Goal: Task Accomplishment & Management: Complete application form

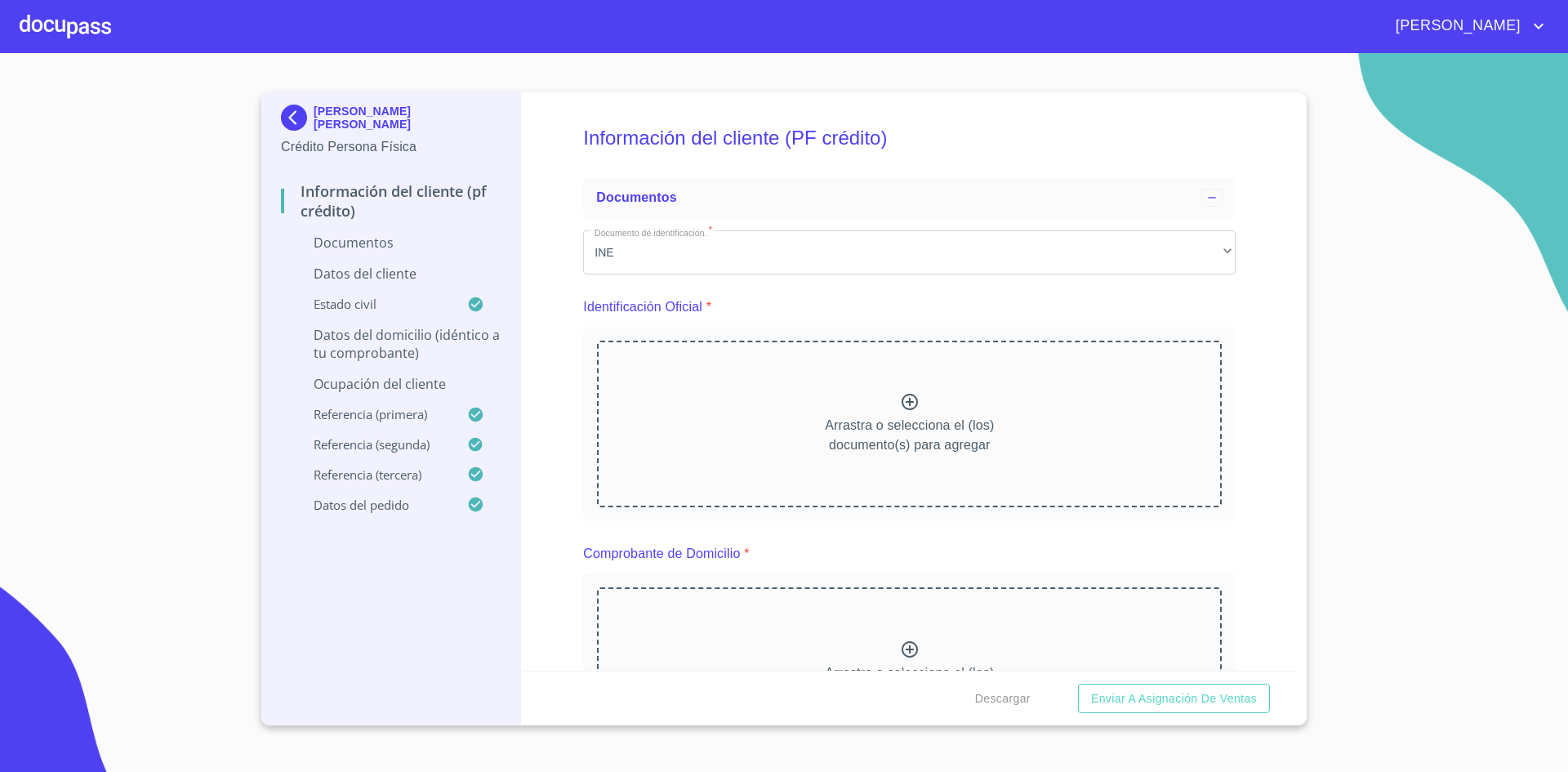
click at [97, 38] on div at bounding box center [65, 26] width 91 height 52
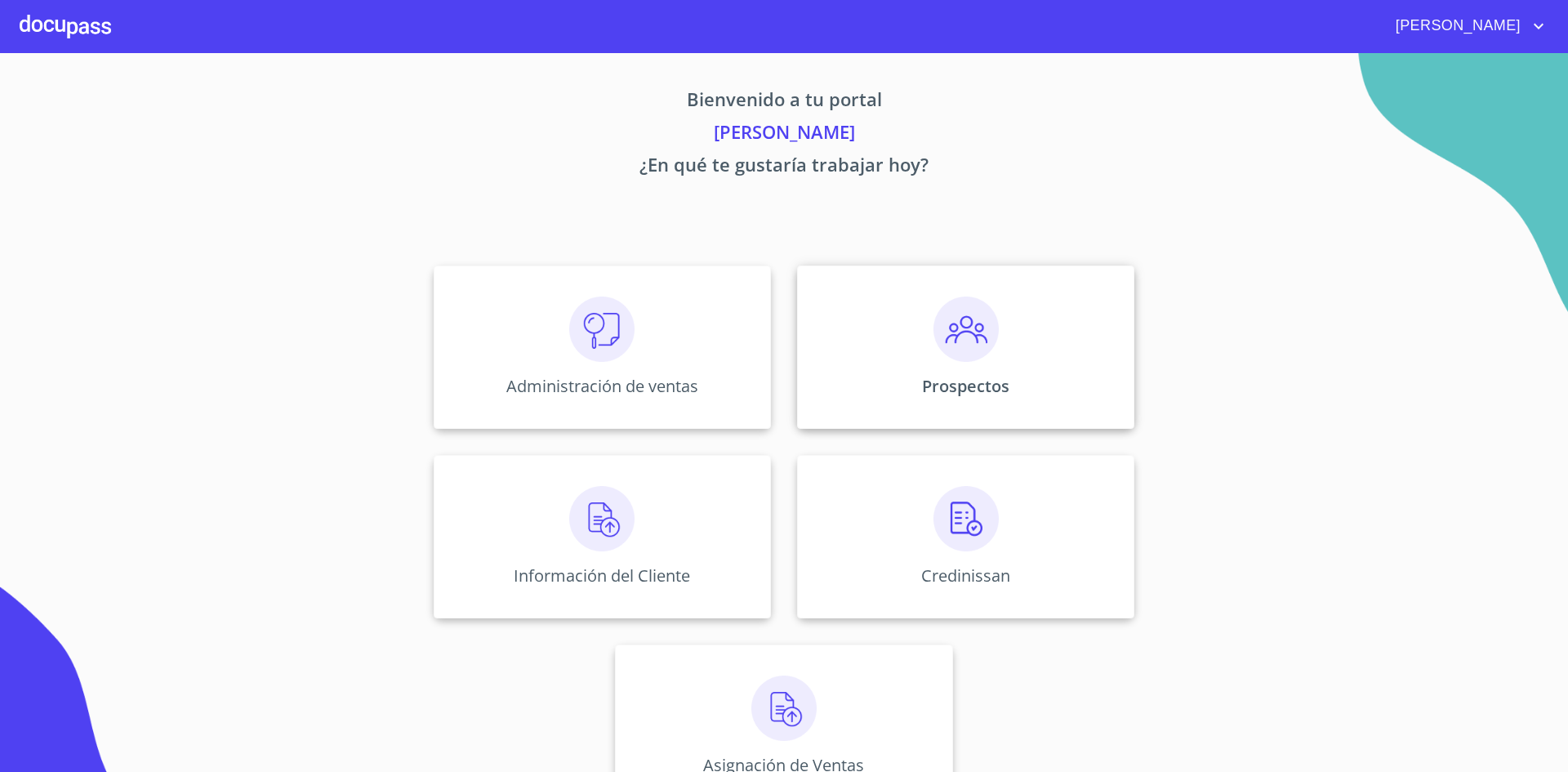
click at [958, 354] on img at bounding box center [966, 329] width 65 height 66
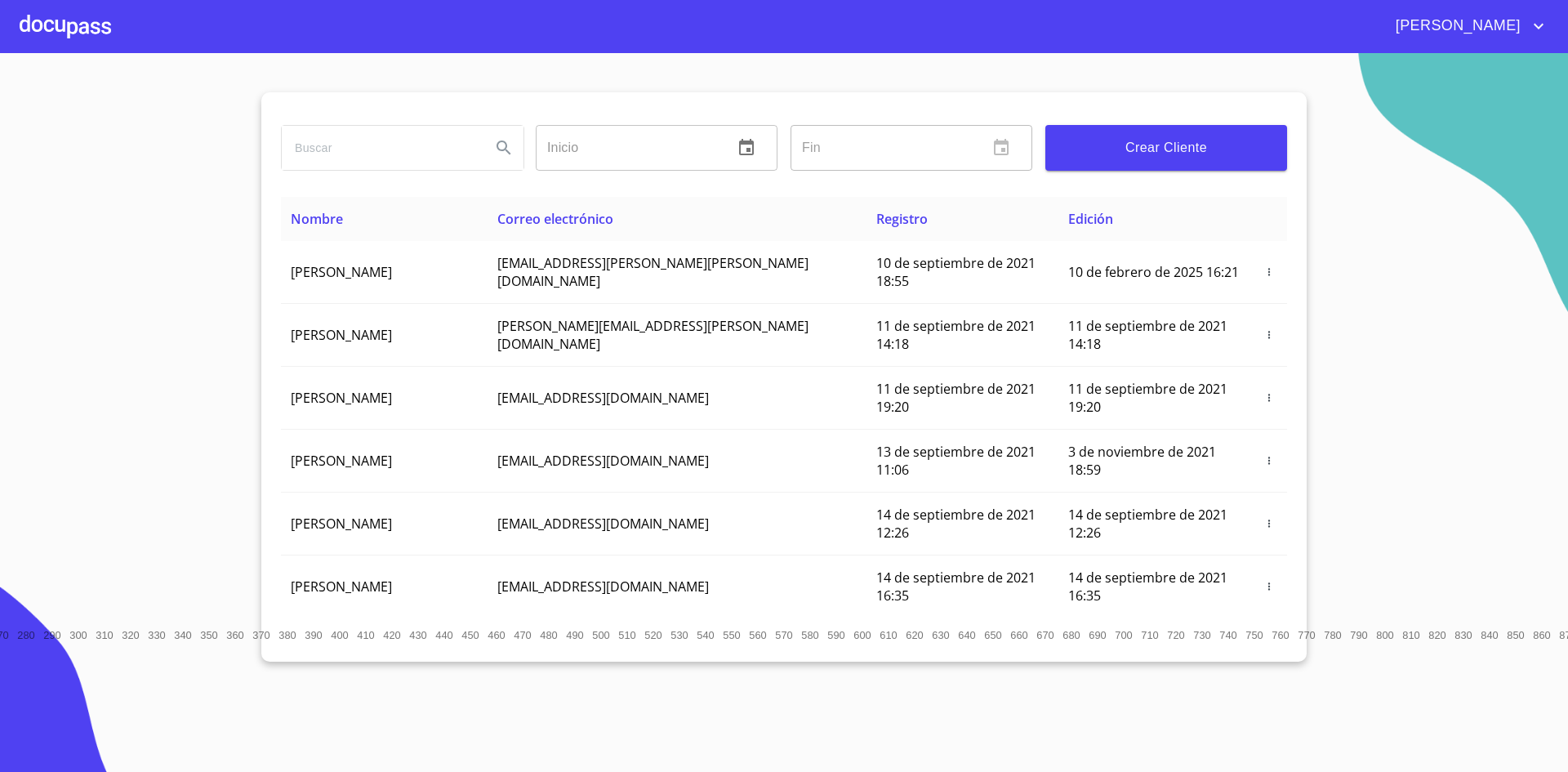
click at [1135, 149] on span "Crear Cliente" at bounding box center [1166, 148] width 216 height 23
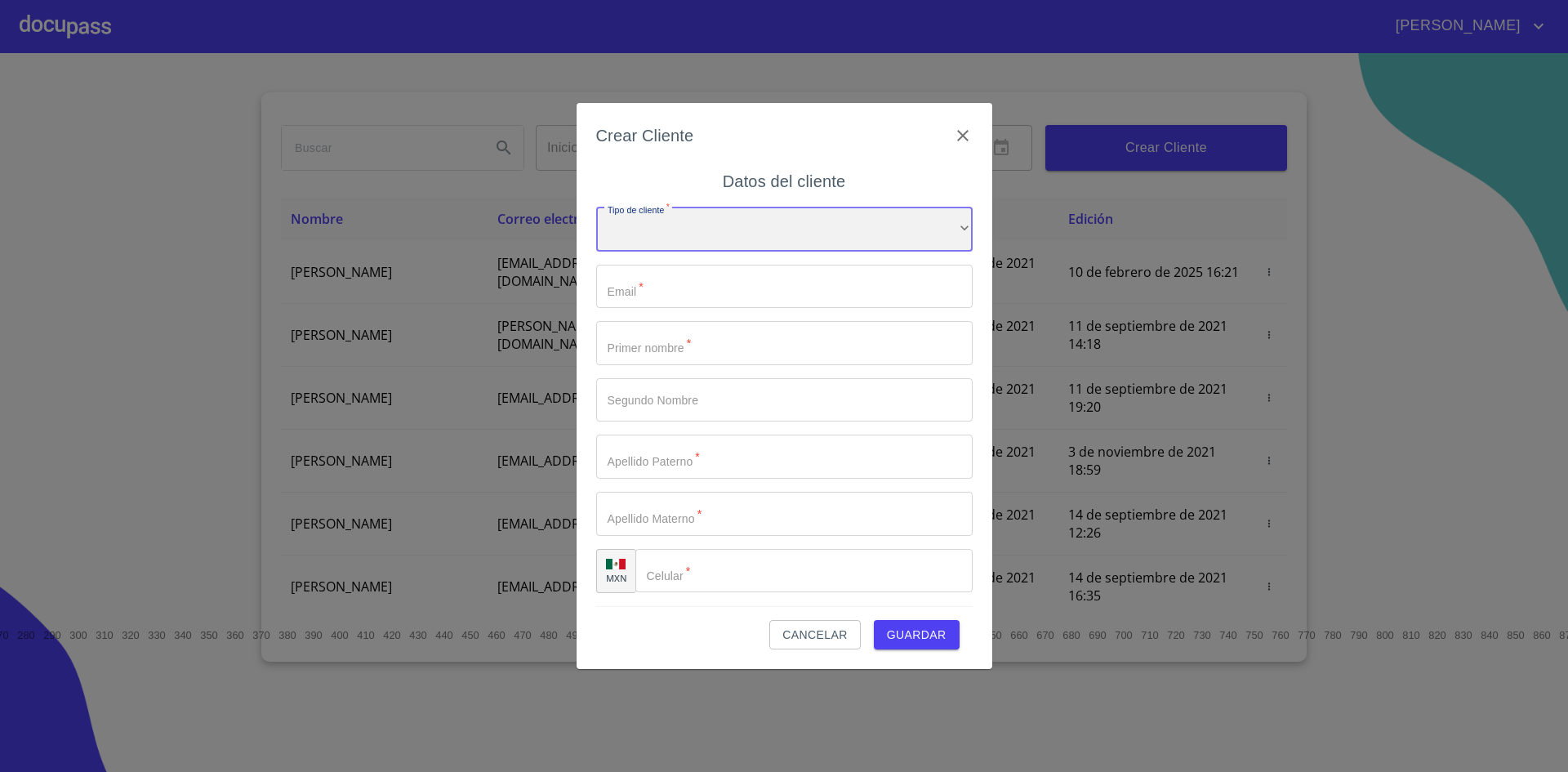
click at [954, 233] on div "​" at bounding box center [784, 229] width 376 height 44
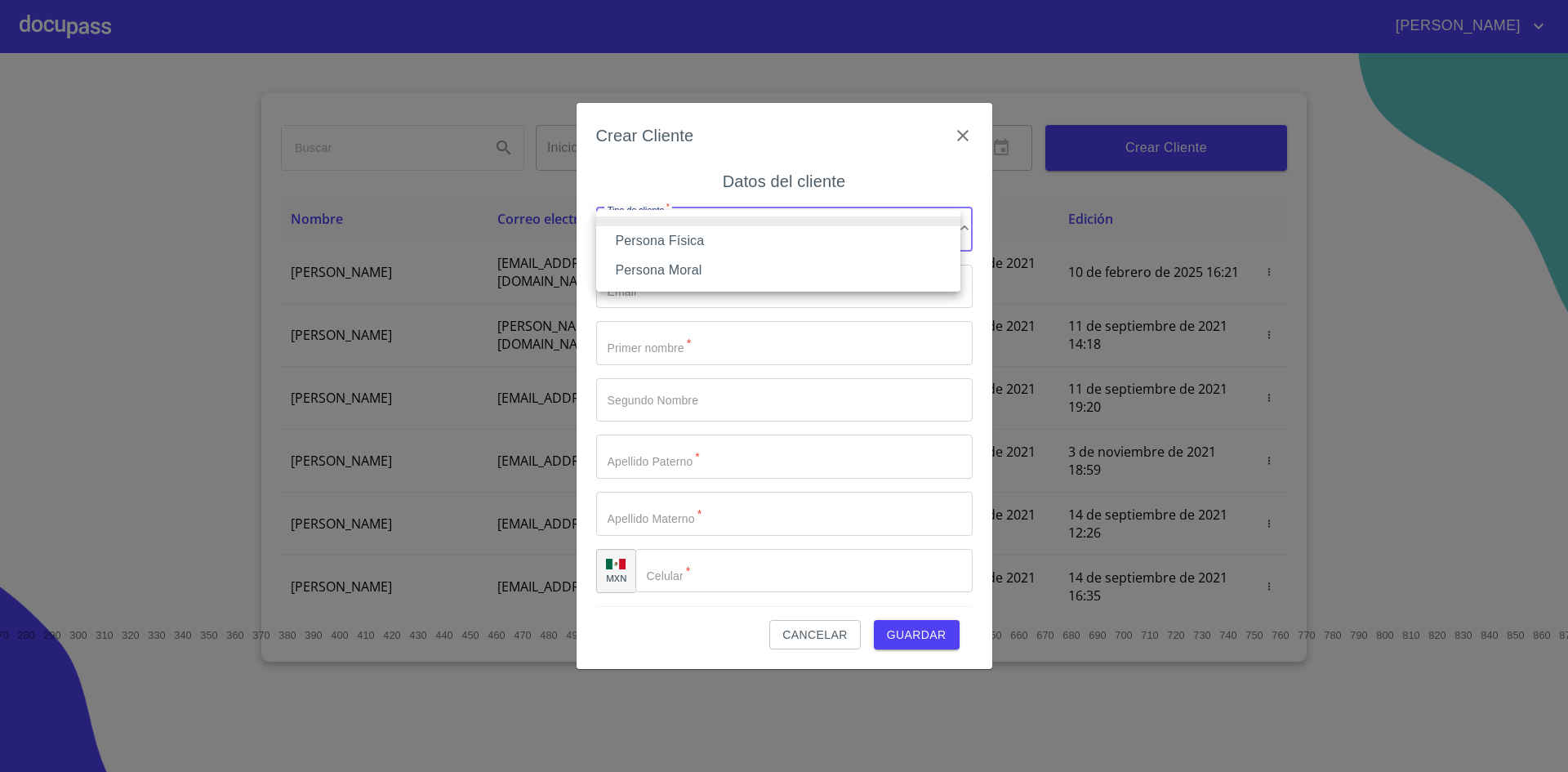
click at [949, 230] on li "Persona Física" at bounding box center [779, 241] width 365 height 29
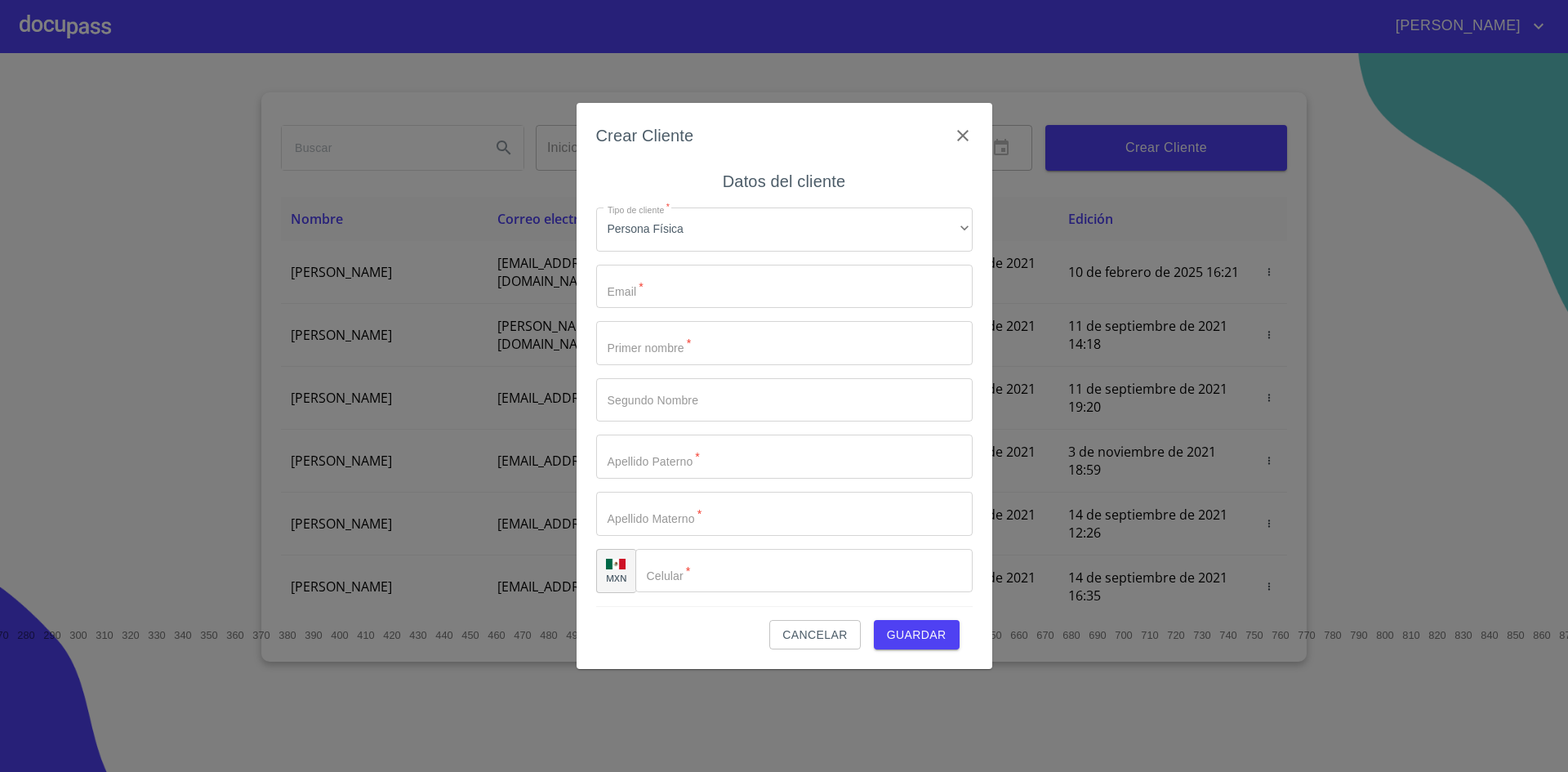
click at [818, 365] on div "Tipo de cliente   * Persona Física ​ Email   * ​ Primer nombre   * ​ Segundo No…" at bounding box center [784, 400] width 376 height 412
click at [798, 349] on input "Tipo de cliente   *" at bounding box center [784, 344] width 376 height 44
type input "[PERSON_NAME]"
click at [794, 378] on input "Tipo de cliente   *" at bounding box center [784, 400] width 376 height 44
click at [751, 467] on input "Tipo de cliente   *" at bounding box center [784, 457] width 376 height 44
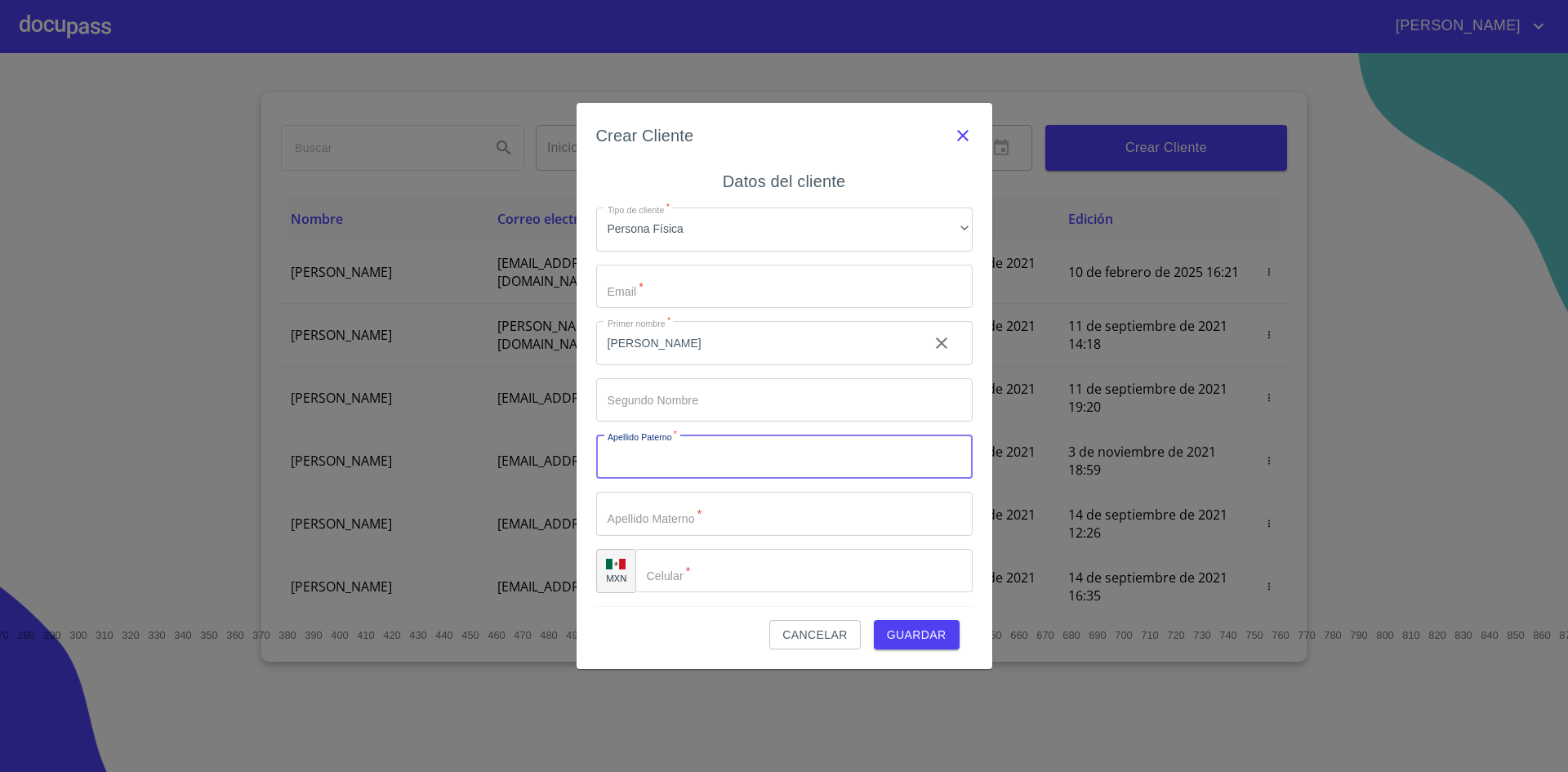
click at [965, 138] on icon "button" at bounding box center [962, 135] width 12 height 12
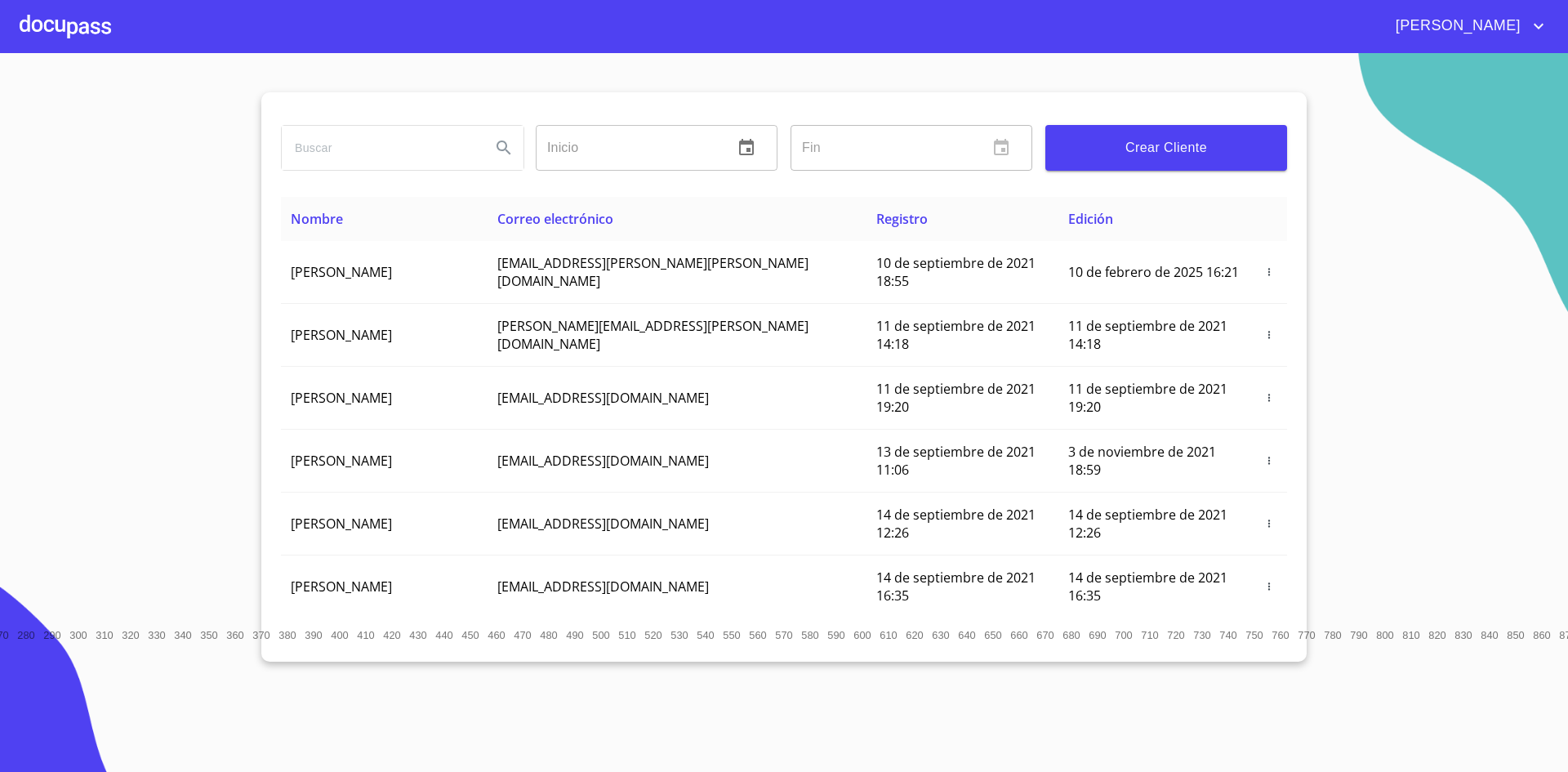
click at [68, 35] on div at bounding box center [65, 26] width 91 height 52
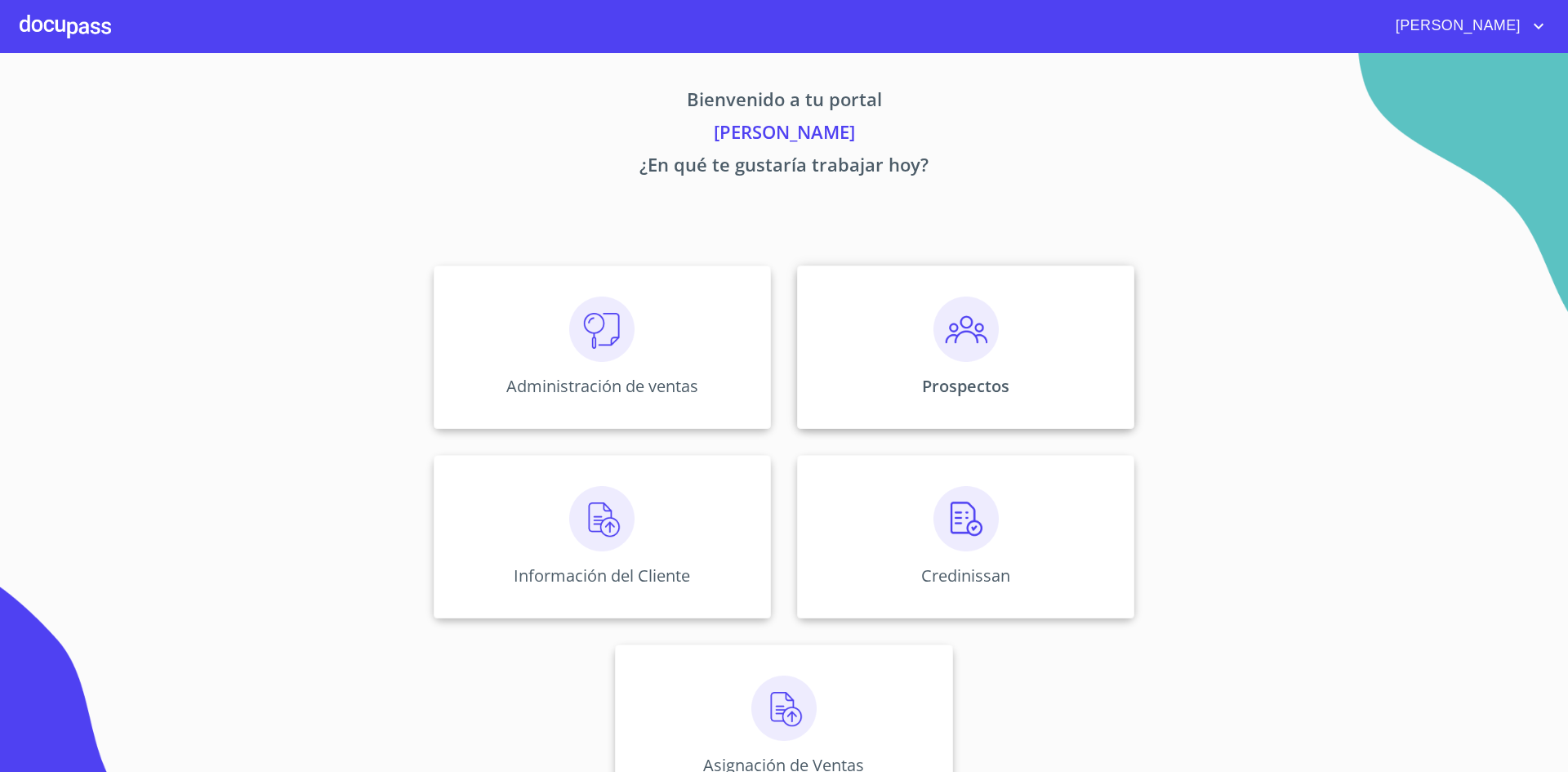
click at [975, 371] on div "Prospectos" at bounding box center [965, 347] width 337 height 164
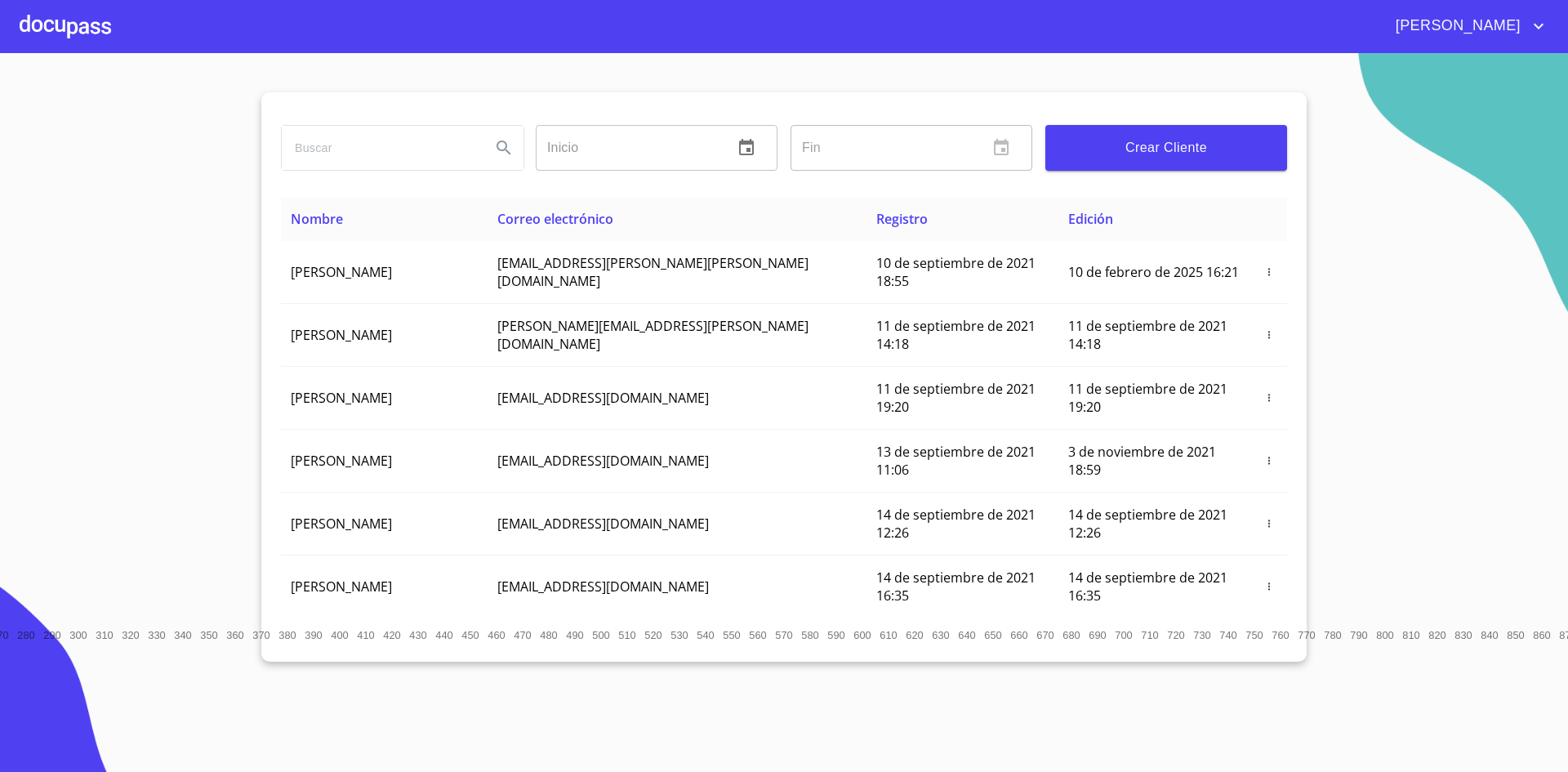
click at [1211, 151] on span "Crear Cliente" at bounding box center [1166, 148] width 216 height 23
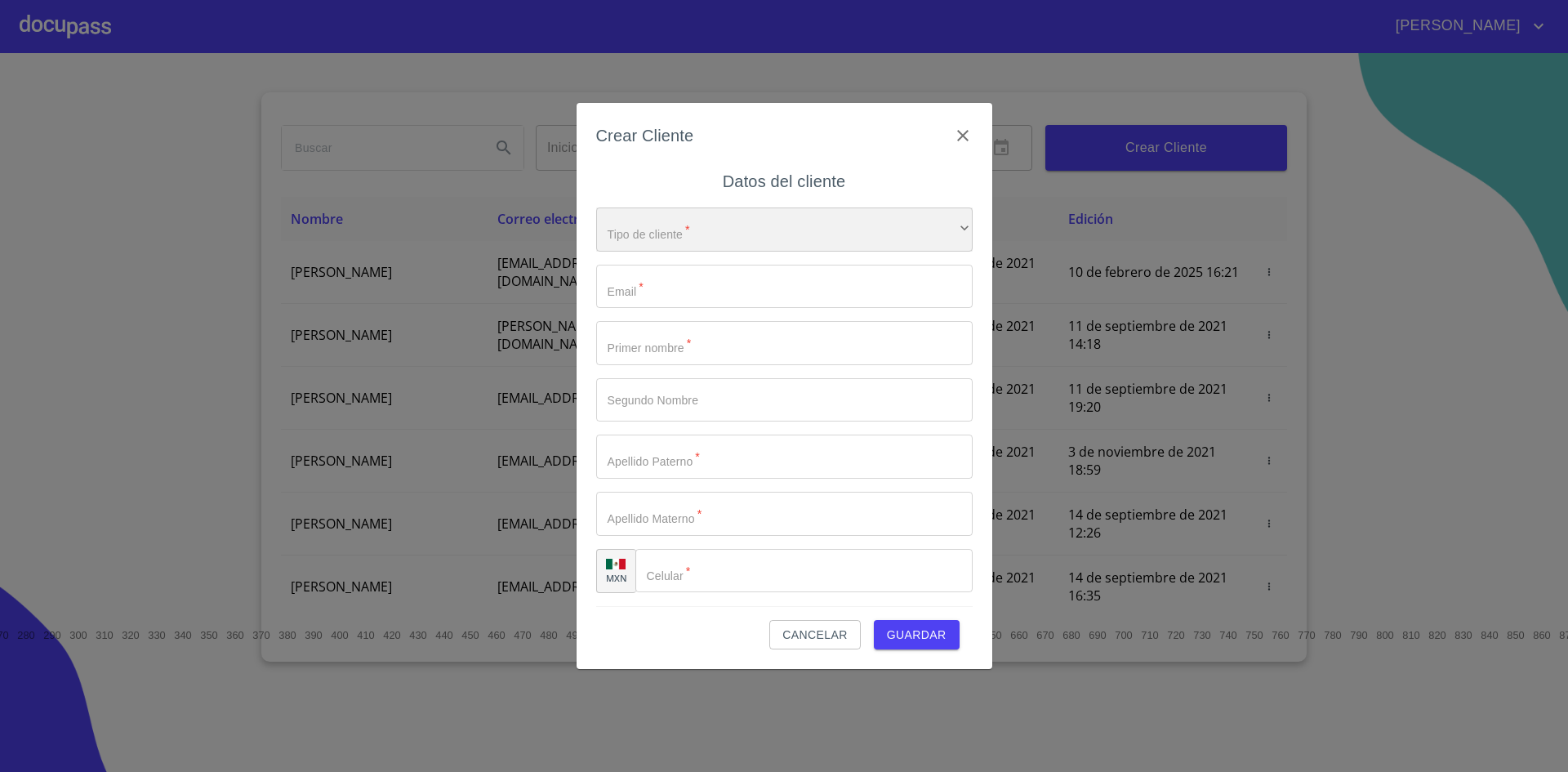
click at [773, 221] on div "​" at bounding box center [784, 229] width 376 height 44
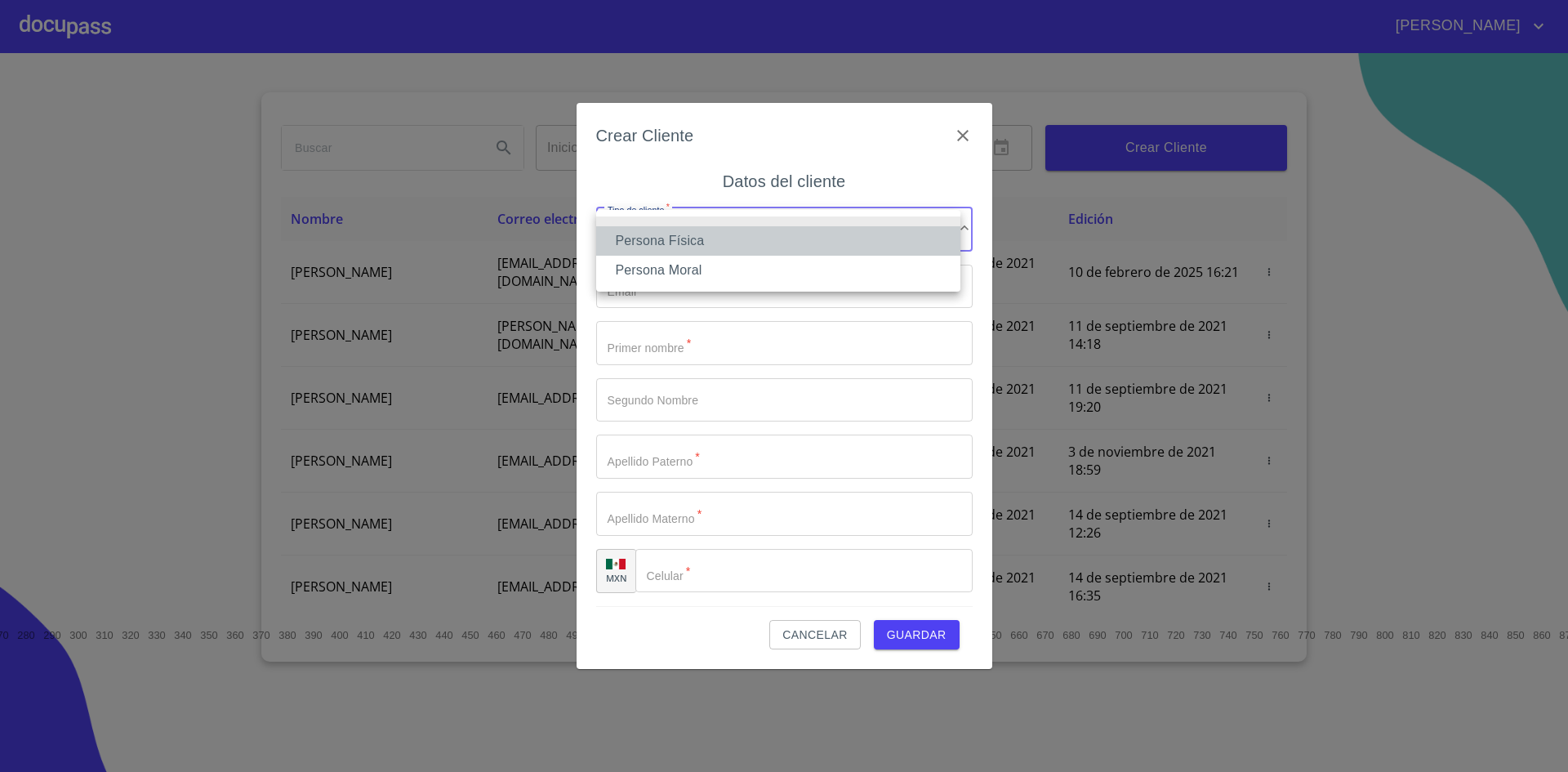
click at [851, 228] on li "Persona Física" at bounding box center [779, 241] width 365 height 29
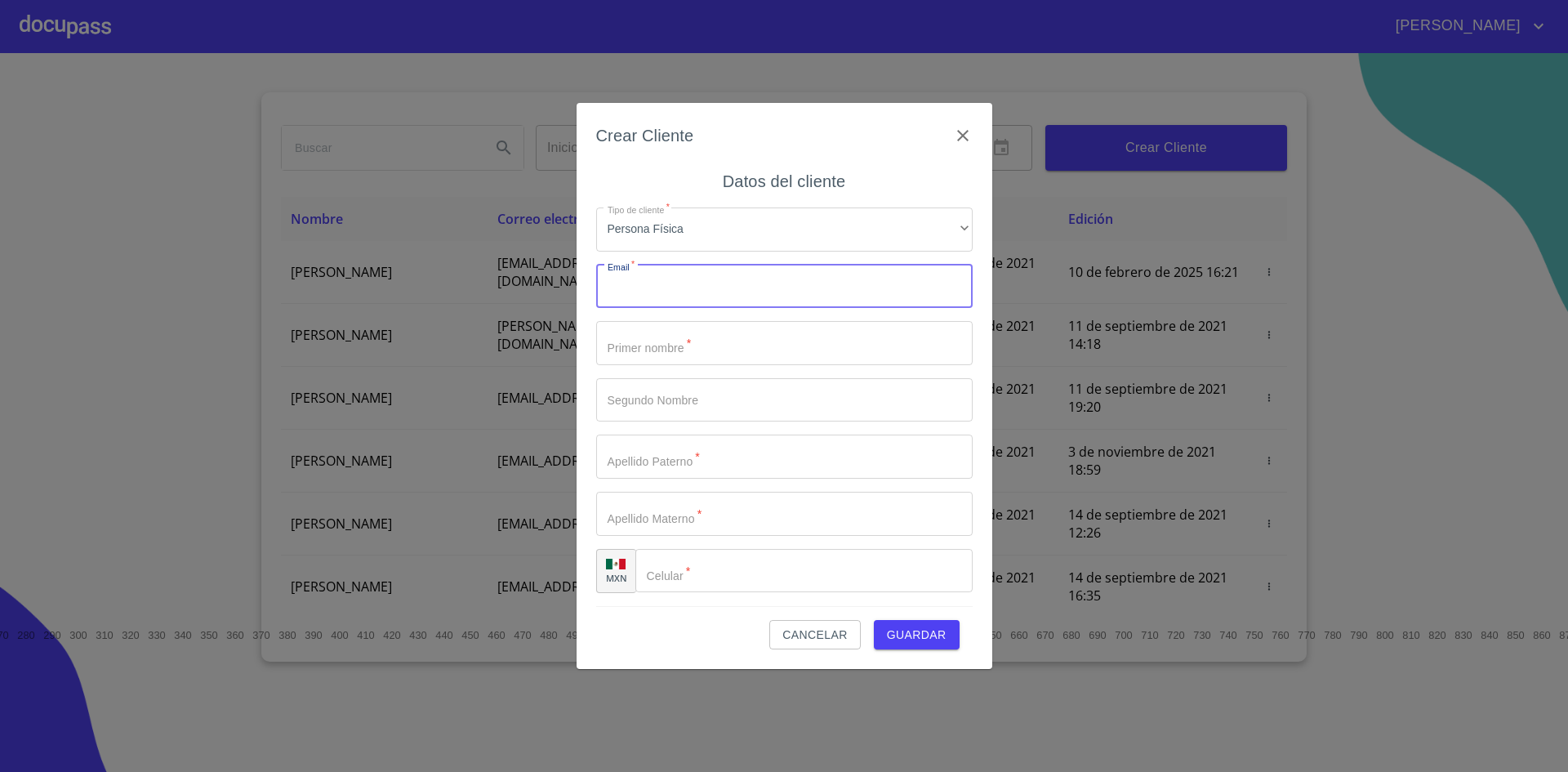
click at [828, 272] on input "Tipo de cliente   *" at bounding box center [784, 287] width 376 height 44
type input "[EMAIL_ADDRESS][DOMAIN_NAME]"
click at [745, 338] on input "Tipo de cliente   *" at bounding box center [784, 344] width 376 height 44
type input "arlos"
type input "[PERSON_NAME]"
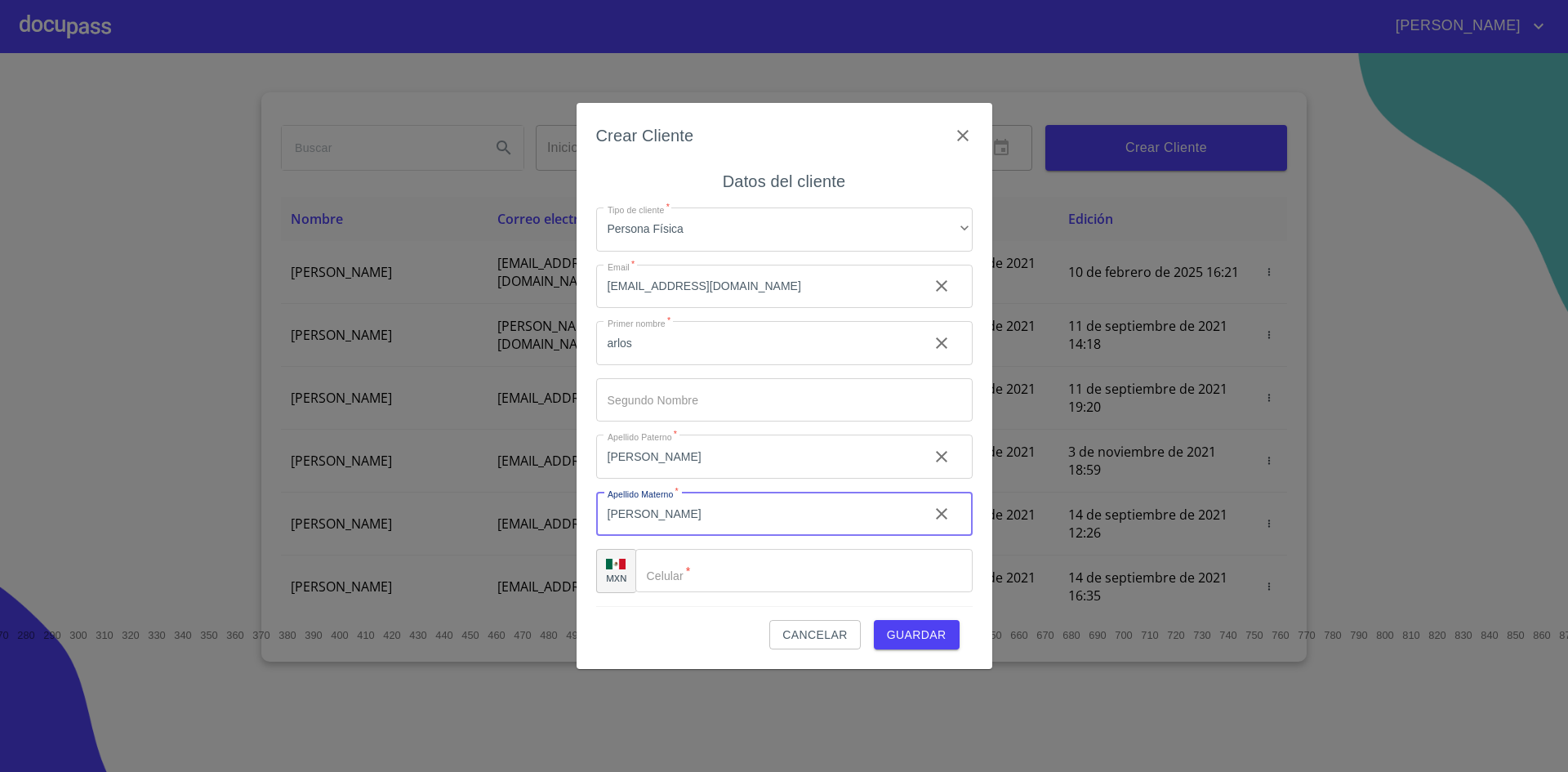
type input "[PERSON_NAME]"
click at [746, 582] on input "Tipo de cliente   *" at bounding box center [803, 571] width 337 height 44
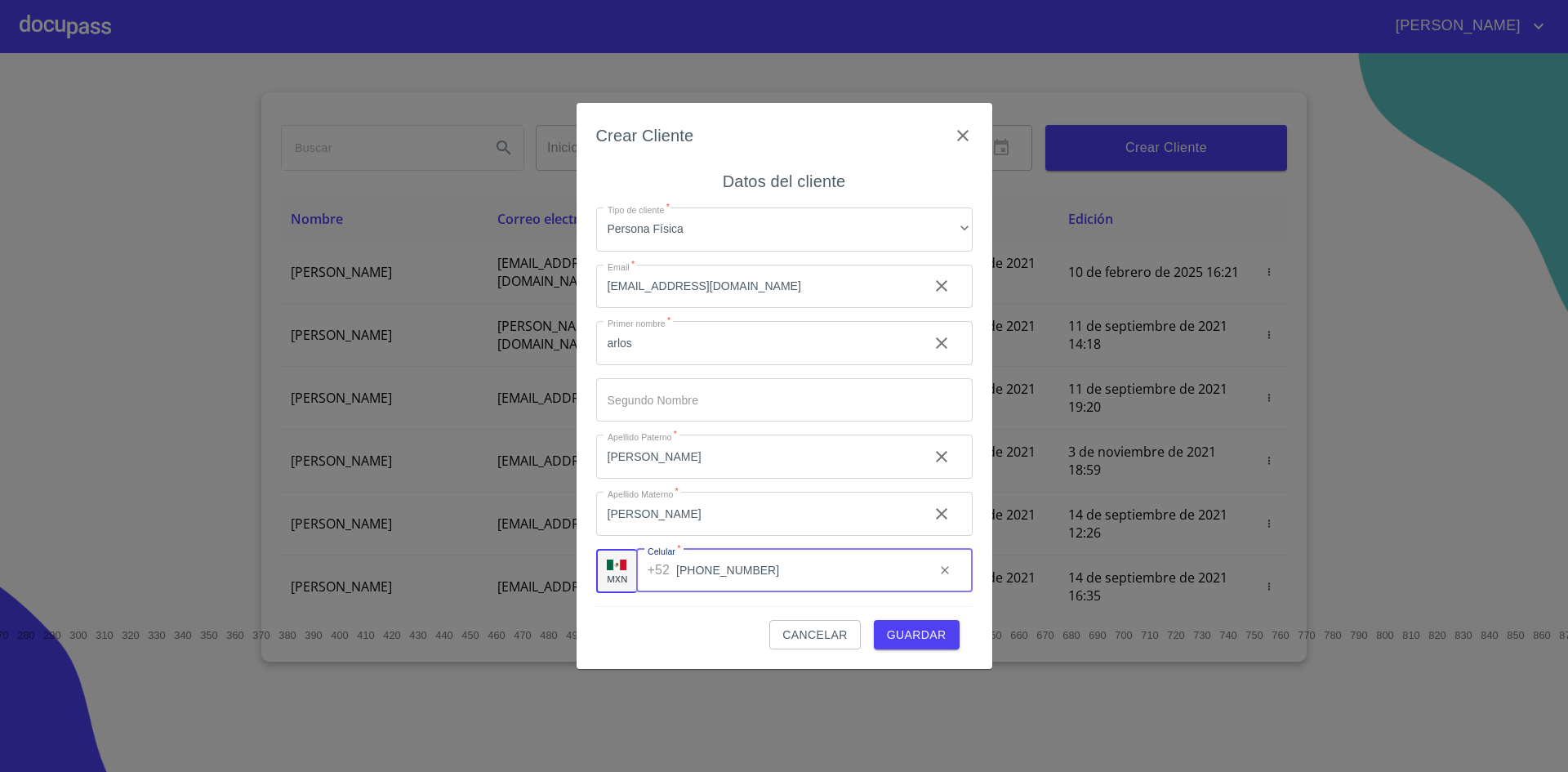
type input "[PHONE_NUMBER]"
click at [633, 351] on input "arlos" at bounding box center [756, 344] width 319 height 44
type input "a"
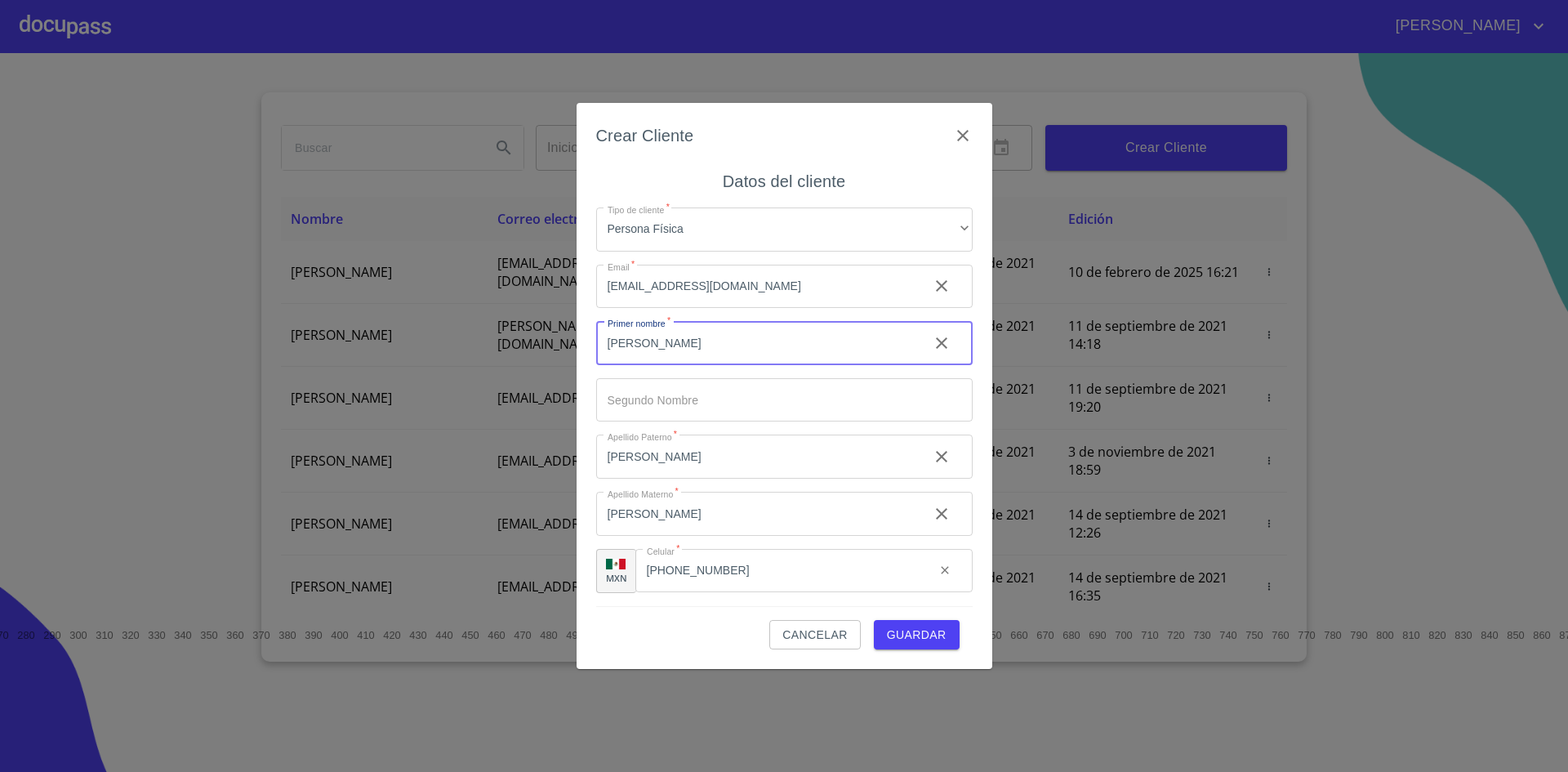
type input "[PERSON_NAME]"
click at [719, 452] on input "[PERSON_NAME]" at bounding box center [756, 457] width 319 height 44
type input "velazquezELAZQUEZ"
click at [745, 412] on input "Tipo de cliente   *" at bounding box center [784, 400] width 376 height 44
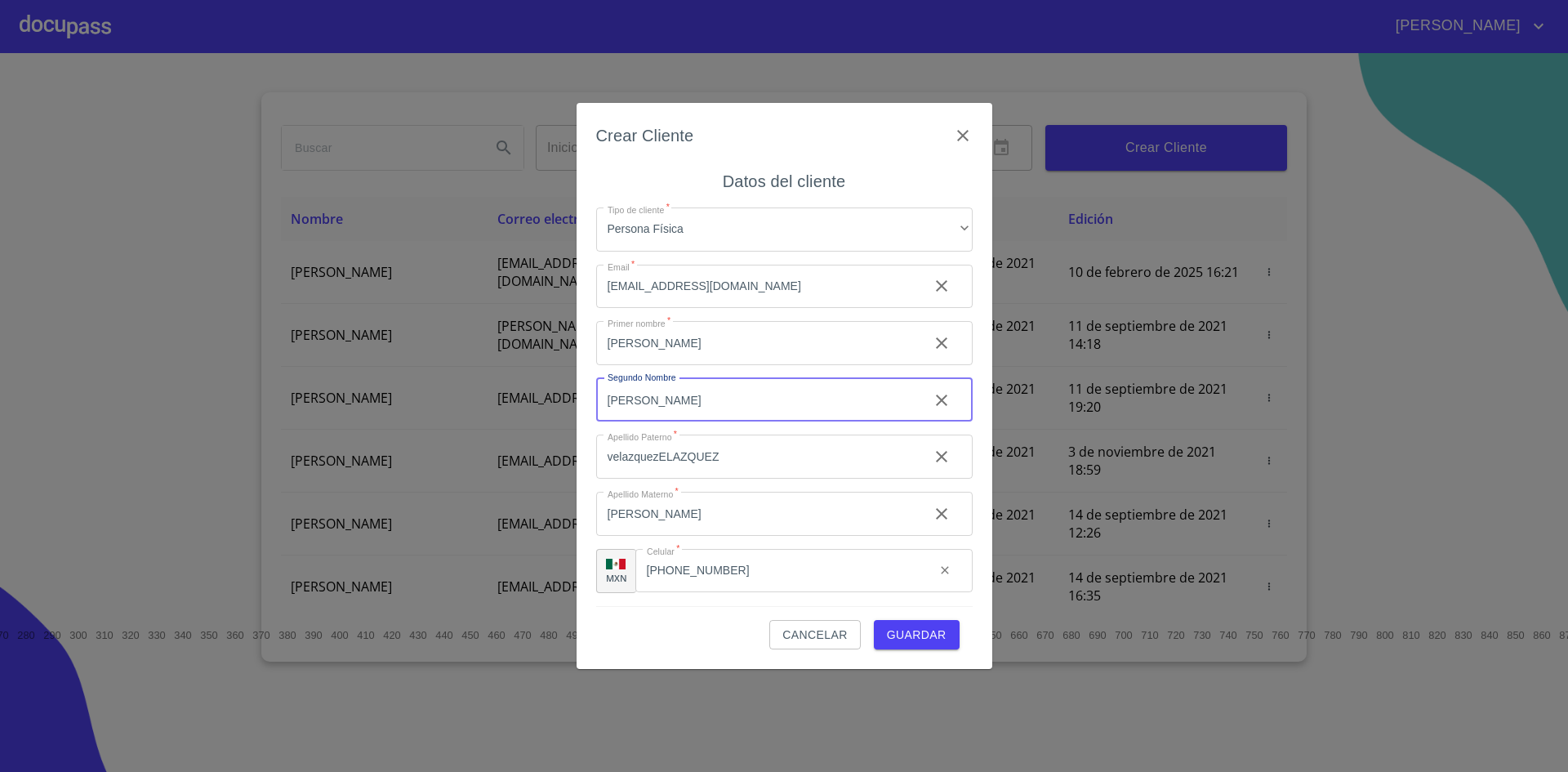
type input "[PERSON_NAME]"
click at [753, 460] on input "velazquezELAZQUEZ" at bounding box center [756, 457] width 319 height 44
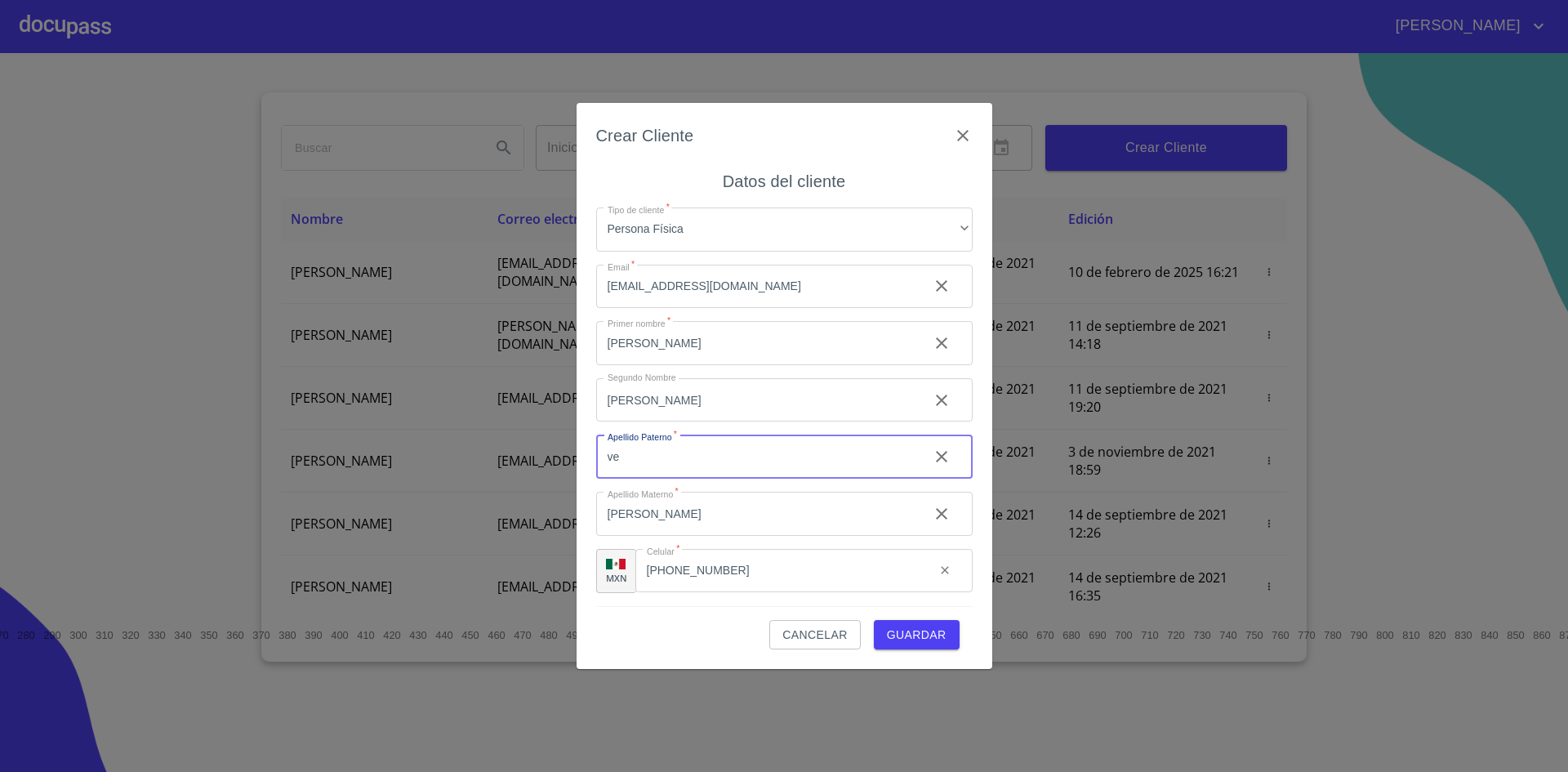
type input "v"
type input "[PERSON_NAME]"
click at [922, 637] on span "Guardar" at bounding box center [916, 635] width 59 height 20
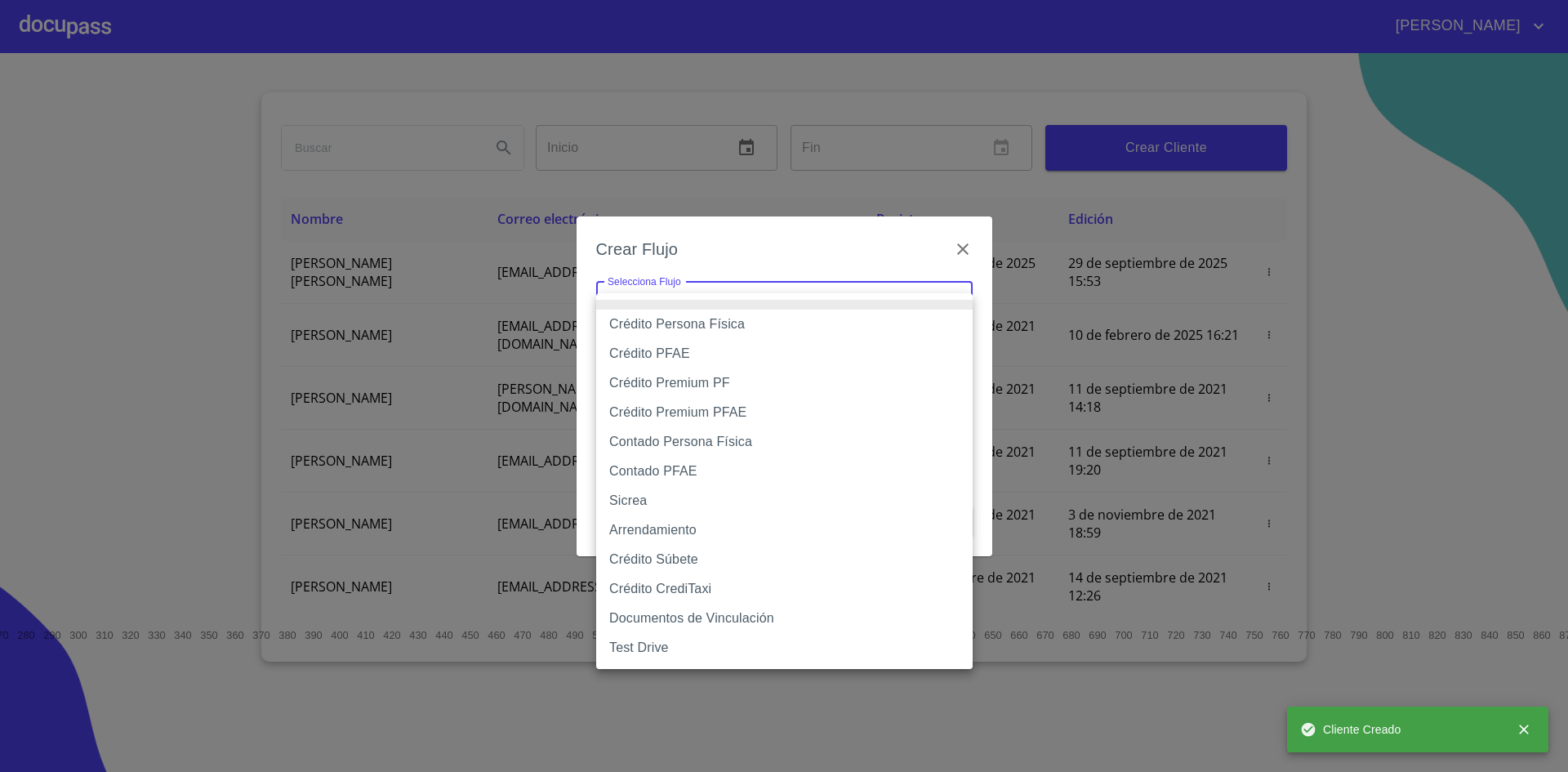
click at [963, 301] on body "[PERSON_NAME] ​ Fin ​ Crear Cliente Nombre Correo electrónico Registro Edición …" at bounding box center [784, 386] width 1568 height 772
click at [756, 317] on li "Crédito Persona Física" at bounding box center [784, 324] width 376 height 29
type input "6009fb3c7d1714eb8809aa97"
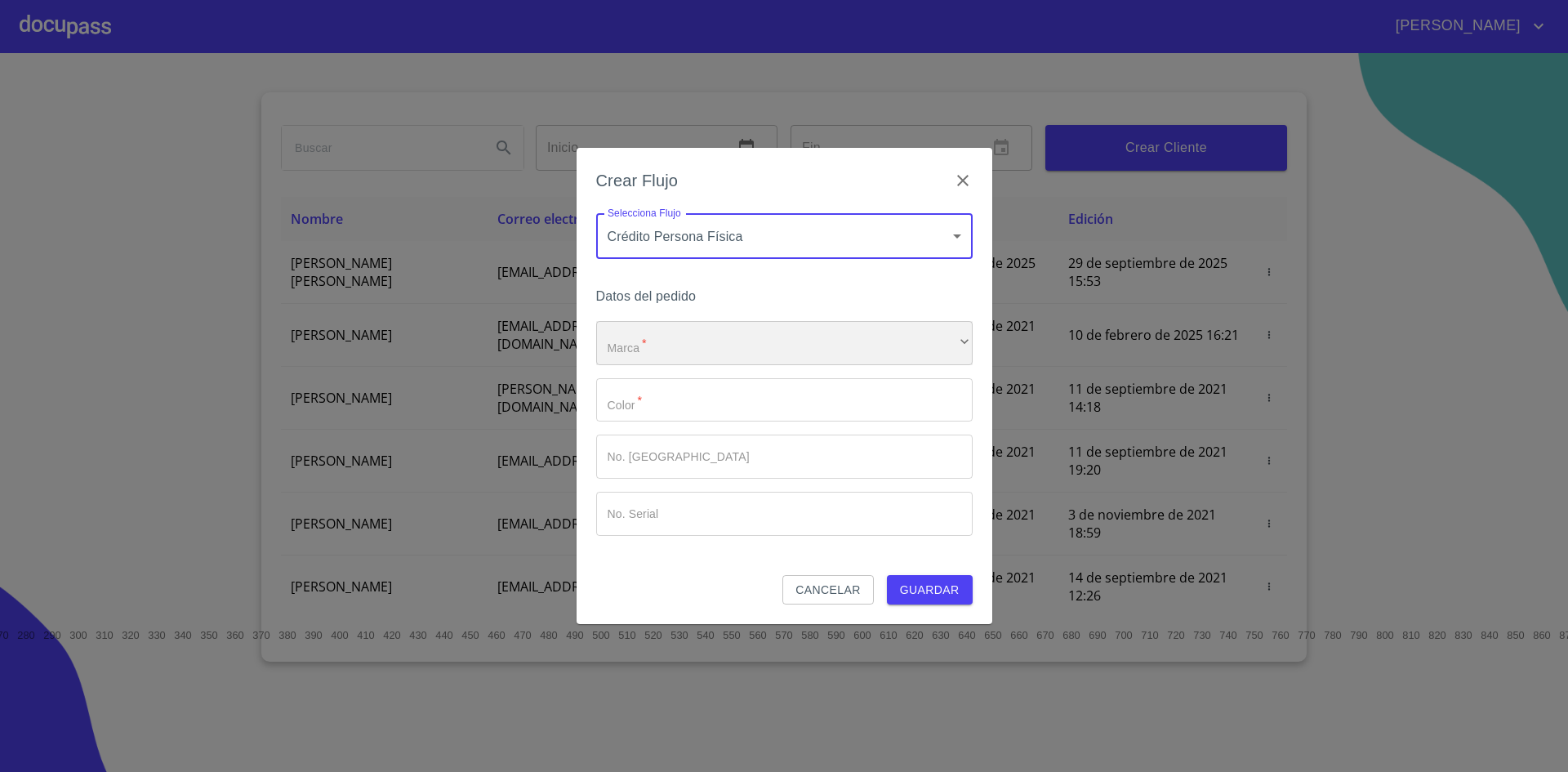
click at [764, 352] on div "​" at bounding box center [784, 344] width 376 height 44
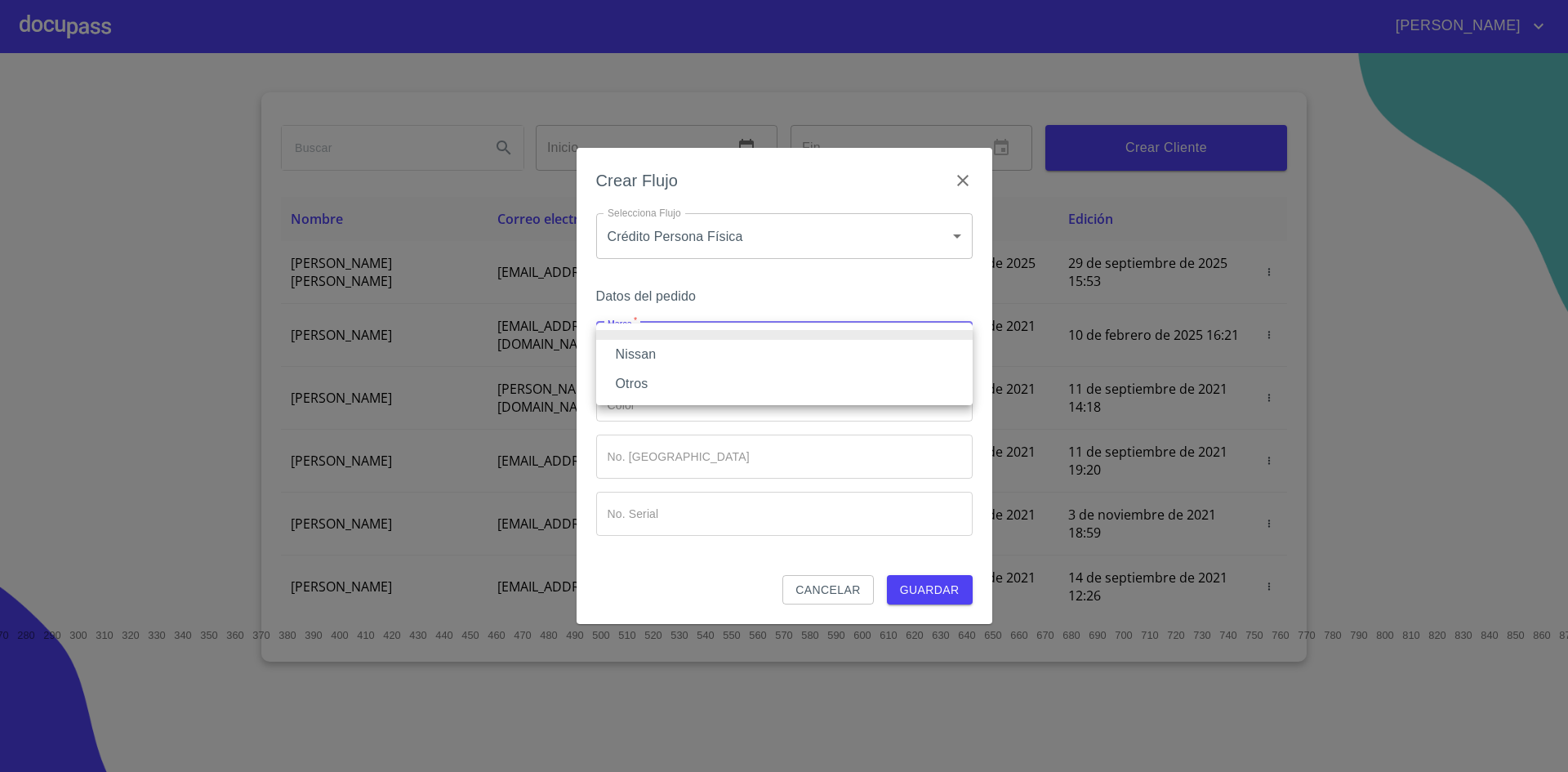
click at [739, 348] on li "Nissan" at bounding box center [784, 354] width 376 height 29
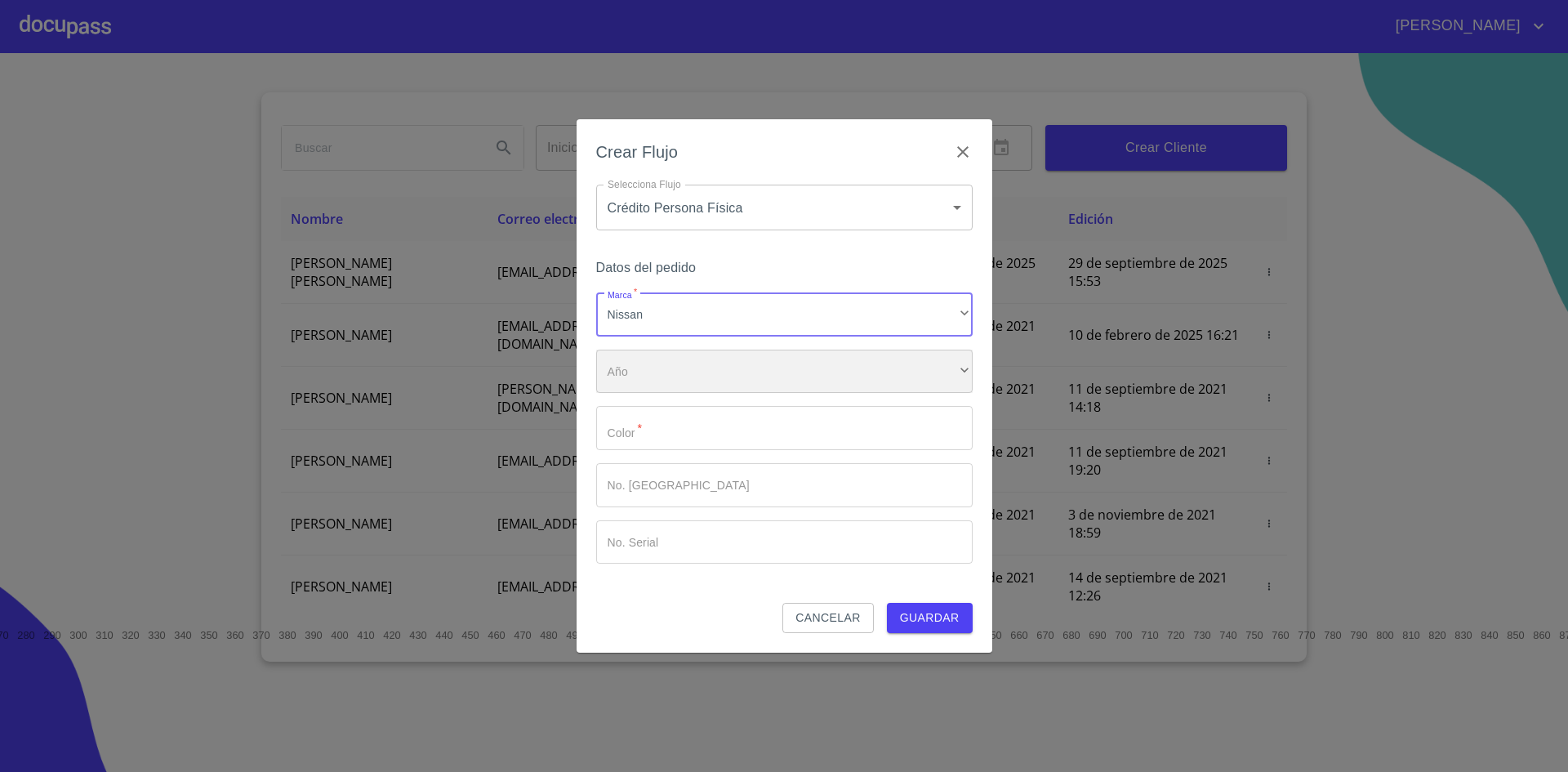
click at [757, 372] on div "​" at bounding box center [784, 372] width 376 height 44
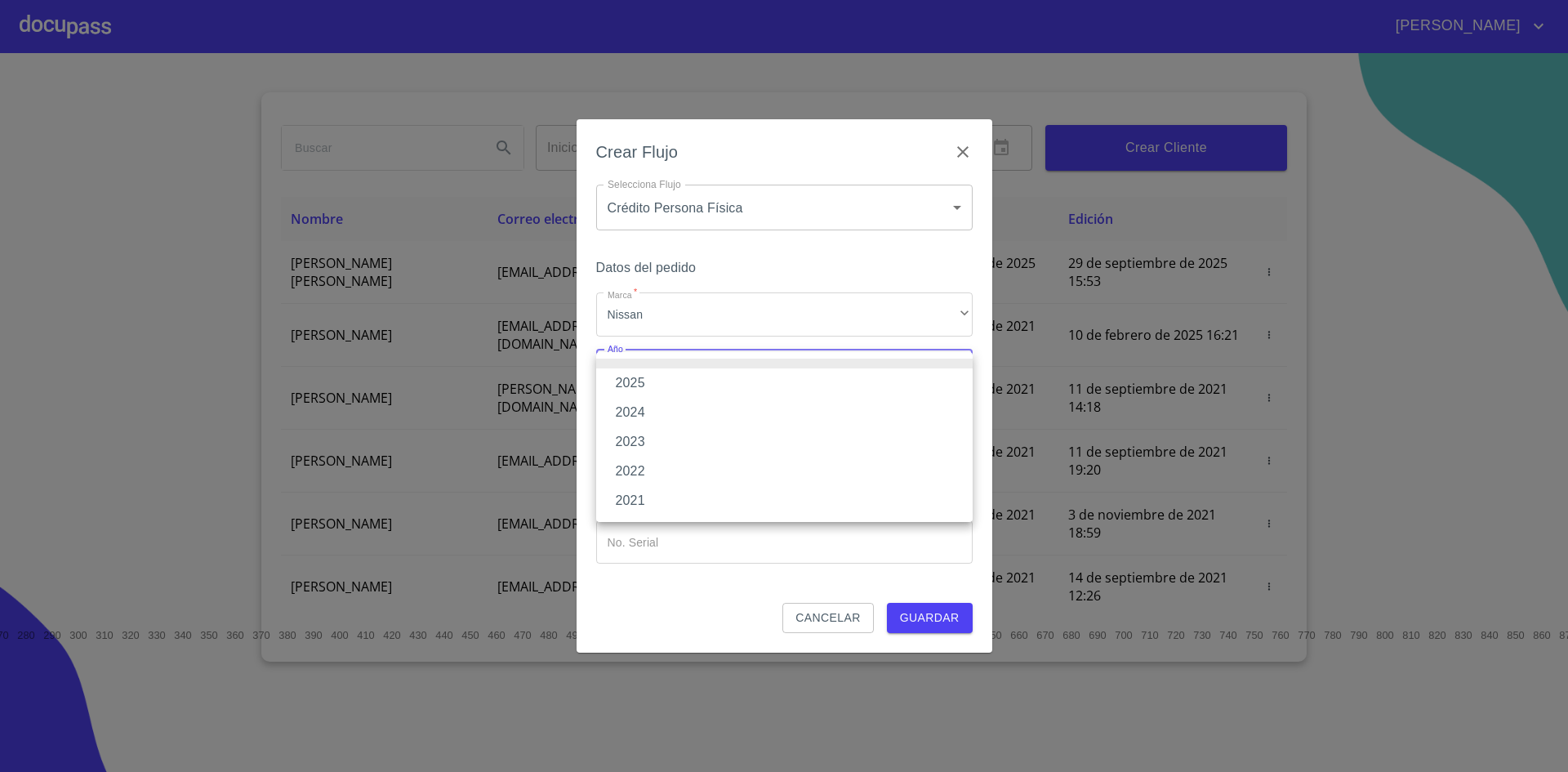
click at [703, 377] on li "2025" at bounding box center [784, 382] width 376 height 29
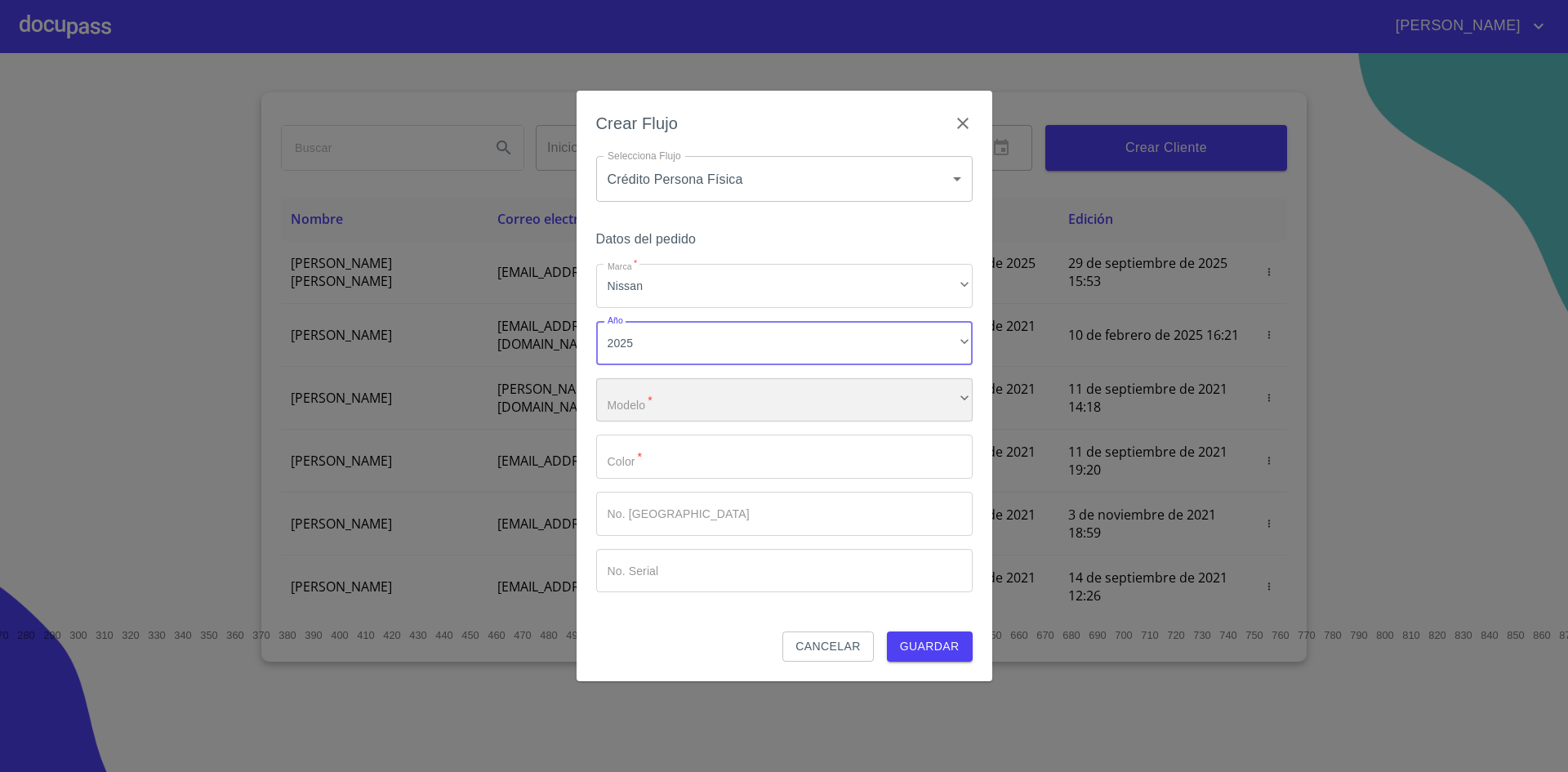
click at [732, 407] on div "​" at bounding box center [784, 400] width 376 height 44
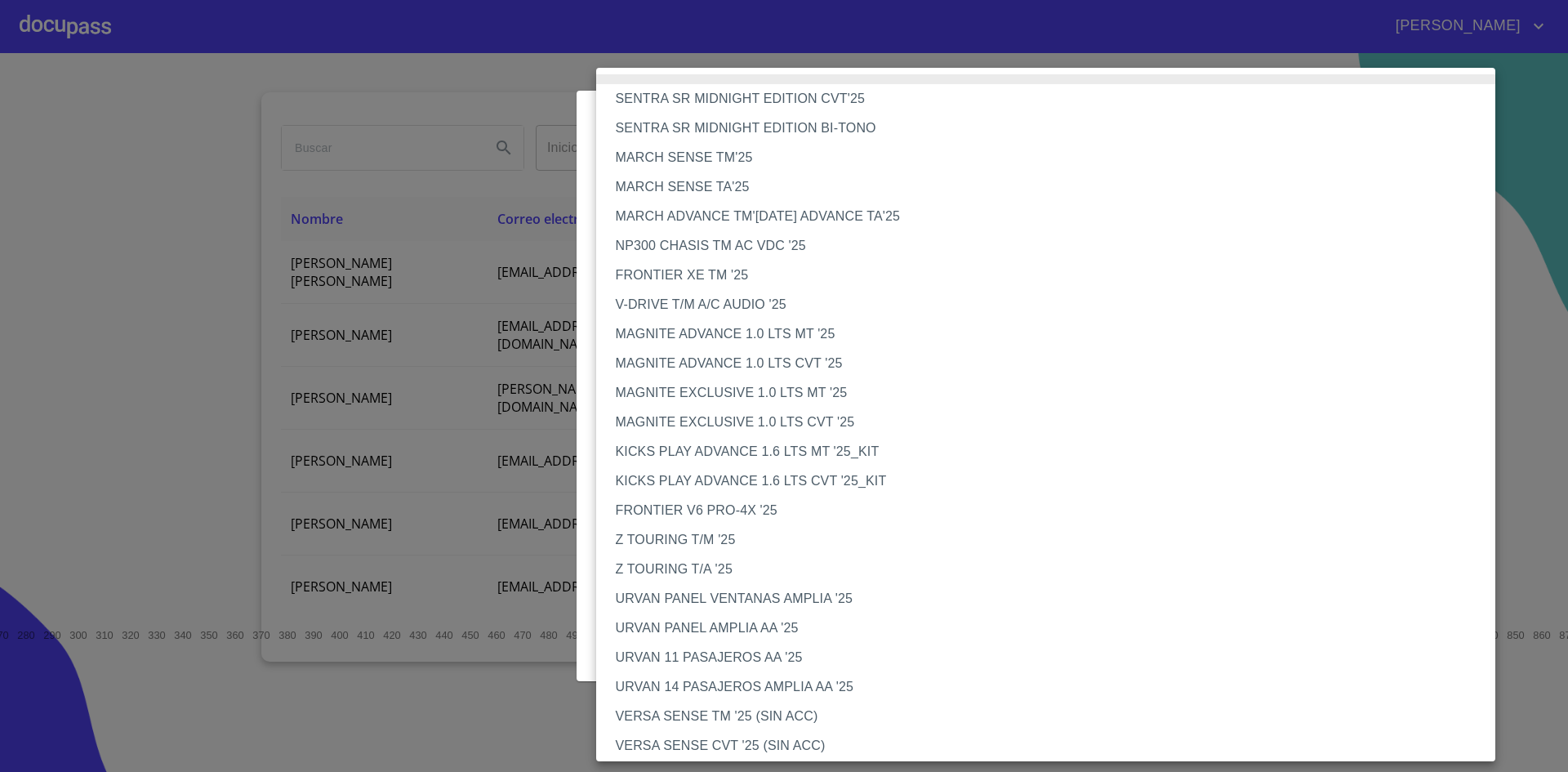
click at [718, 242] on li "NP300 CHASIS TM AC VDC '25" at bounding box center [1052, 245] width 912 height 29
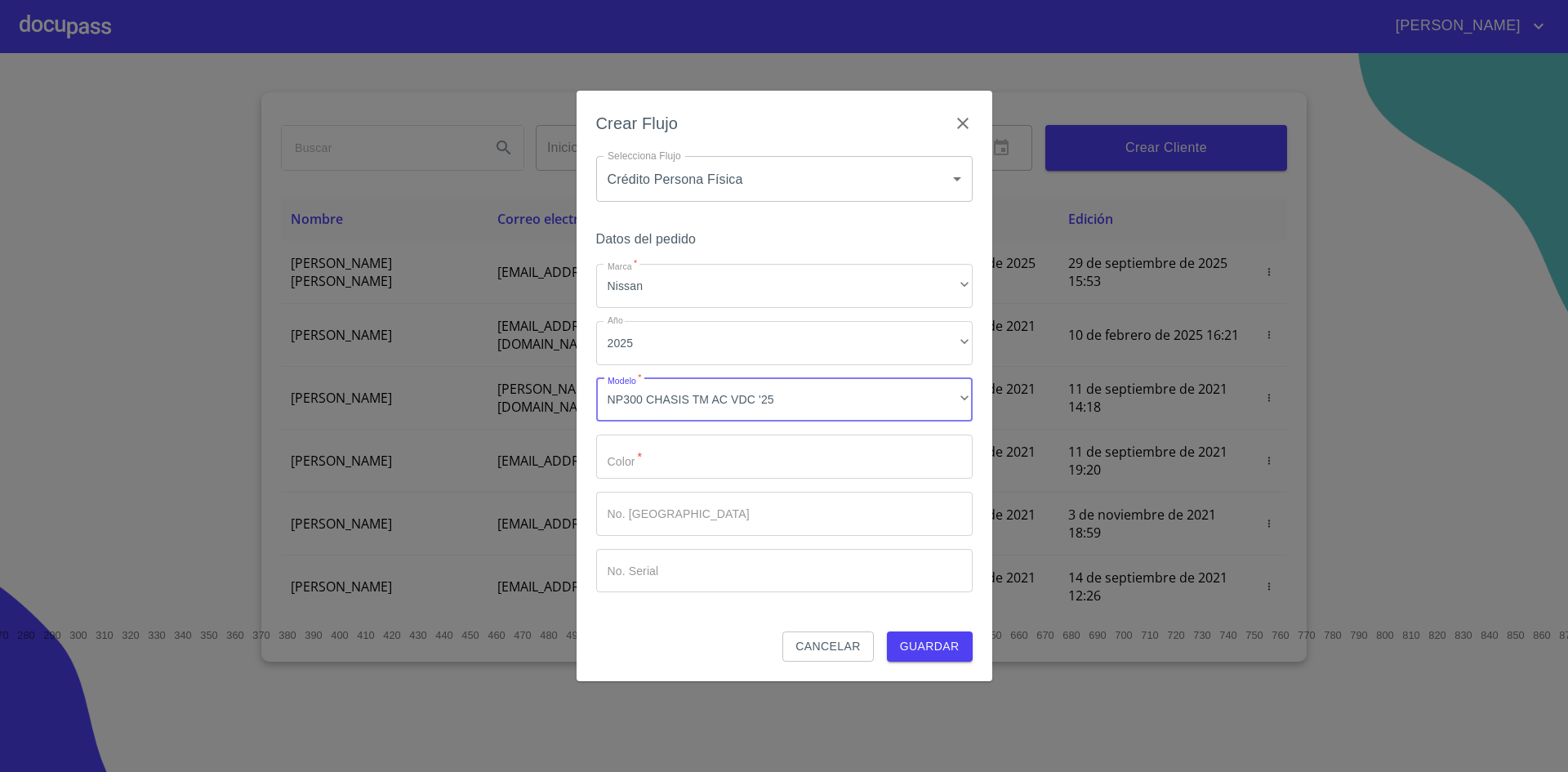
click at [914, 647] on span "Guardar" at bounding box center [929, 646] width 59 height 20
click at [745, 452] on input "Marca   *" at bounding box center [784, 457] width 376 height 44
click at [965, 122] on icon "button" at bounding box center [963, 123] width 19 height 19
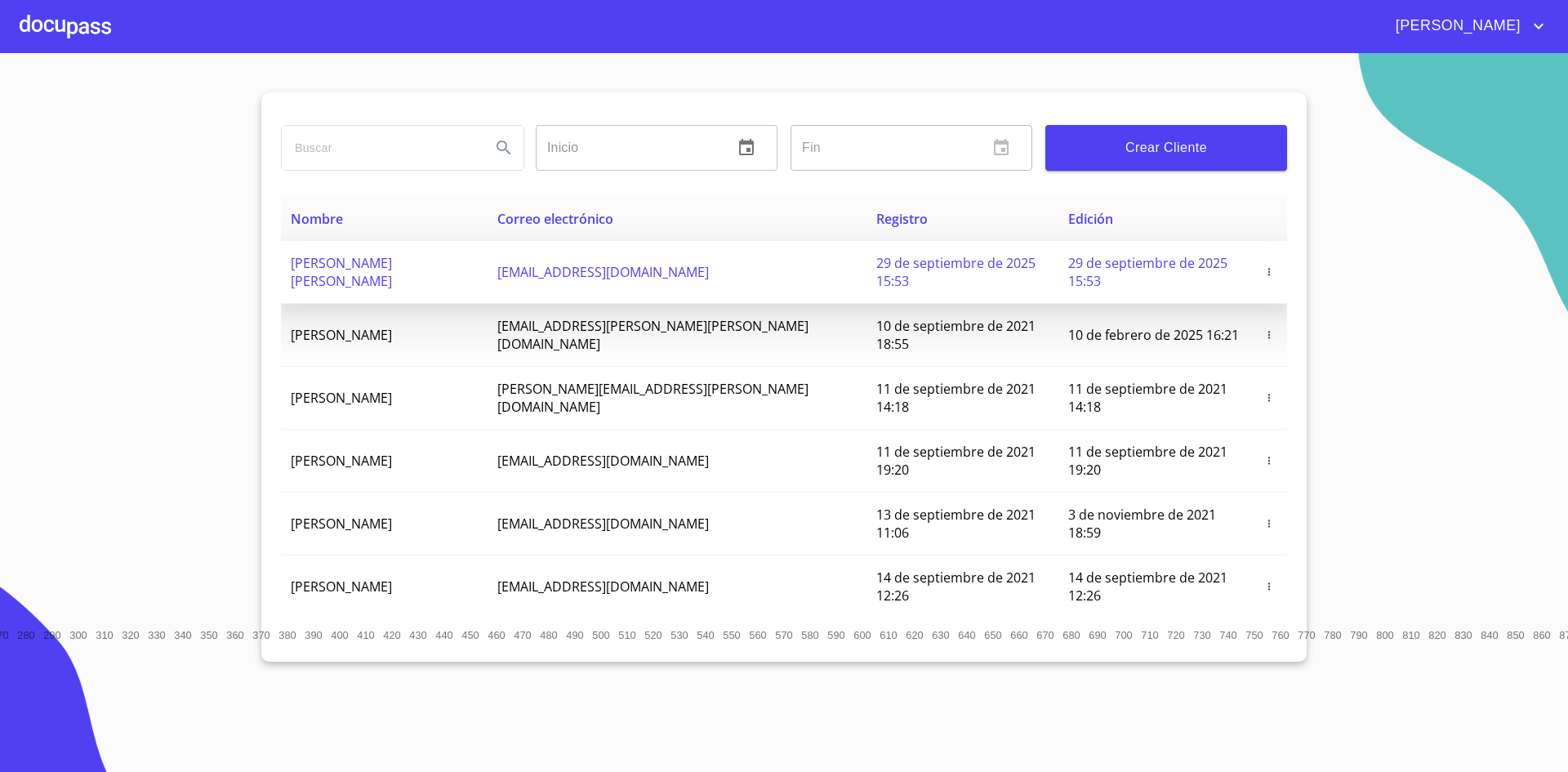
click at [392, 263] on span "[PERSON_NAME] [PERSON_NAME]" at bounding box center [341, 272] width 101 height 36
click at [392, 266] on span "[PERSON_NAME] [PERSON_NAME]" at bounding box center [341, 272] width 101 height 36
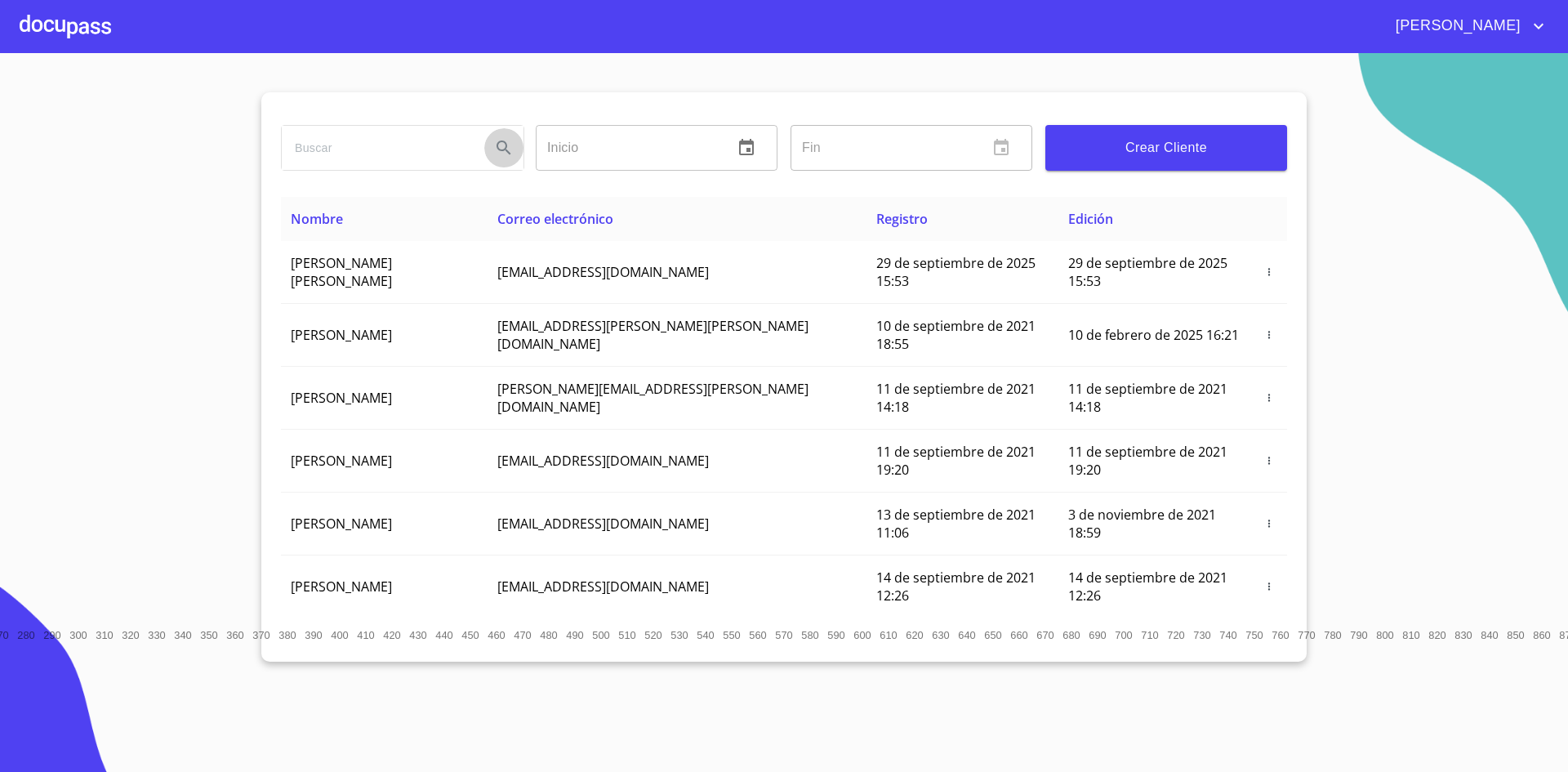
click at [502, 149] on icon "Search" at bounding box center [503, 148] width 19 height 19
click at [226, 243] on section "Inicio ​ Fin ​ Crear Cliente Nombre Correo electrónico Registro Edición [PERSON…" at bounding box center [784, 413] width 1568 height 719
click at [78, 23] on div at bounding box center [65, 26] width 91 height 52
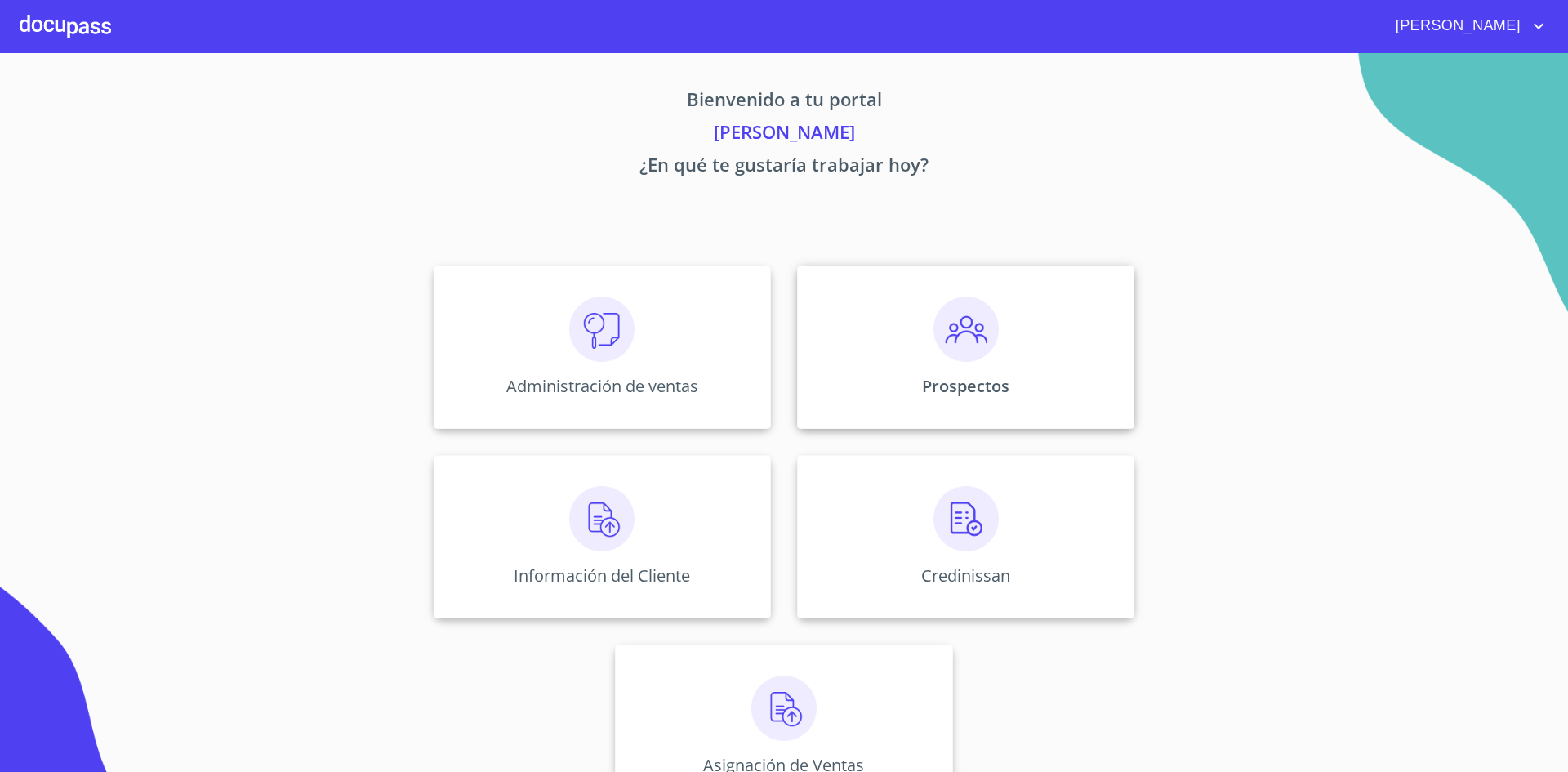
click at [981, 331] on img at bounding box center [966, 329] width 65 height 66
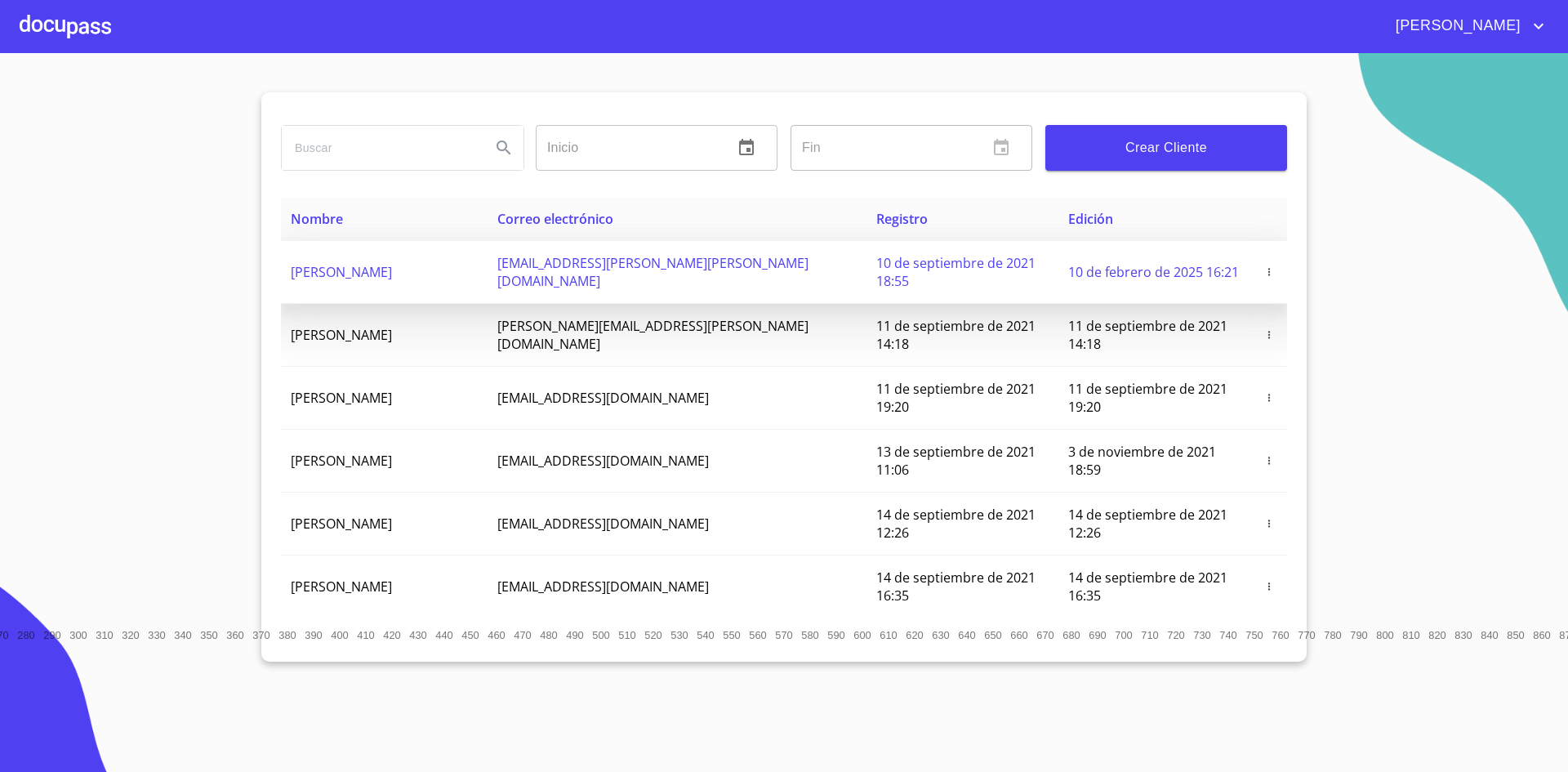
click at [434, 272] on td "[PERSON_NAME]" at bounding box center [383, 272] width 206 height 63
click at [448, 266] on td "[PERSON_NAME]" at bounding box center [383, 272] width 206 height 63
click at [447, 266] on td "[PERSON_NAME]" at bounding box center [383, 272] width 206 height 63
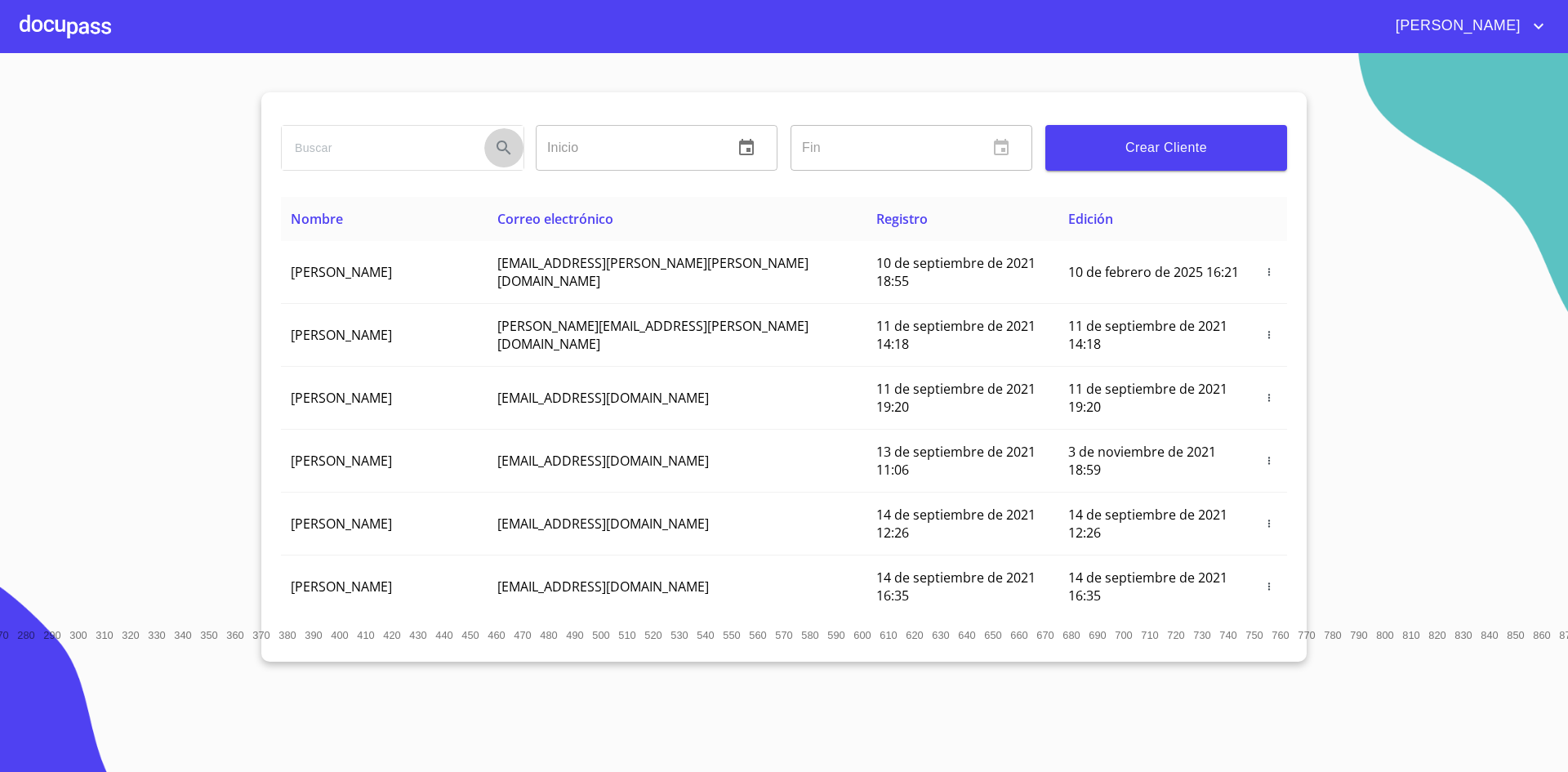
click at [506, 152] on icon "Search" at bounding box center [503, 148] width 19 height 19
click at [446, 142] on input "search" at bounding box center [379, 148] width 196 height 44
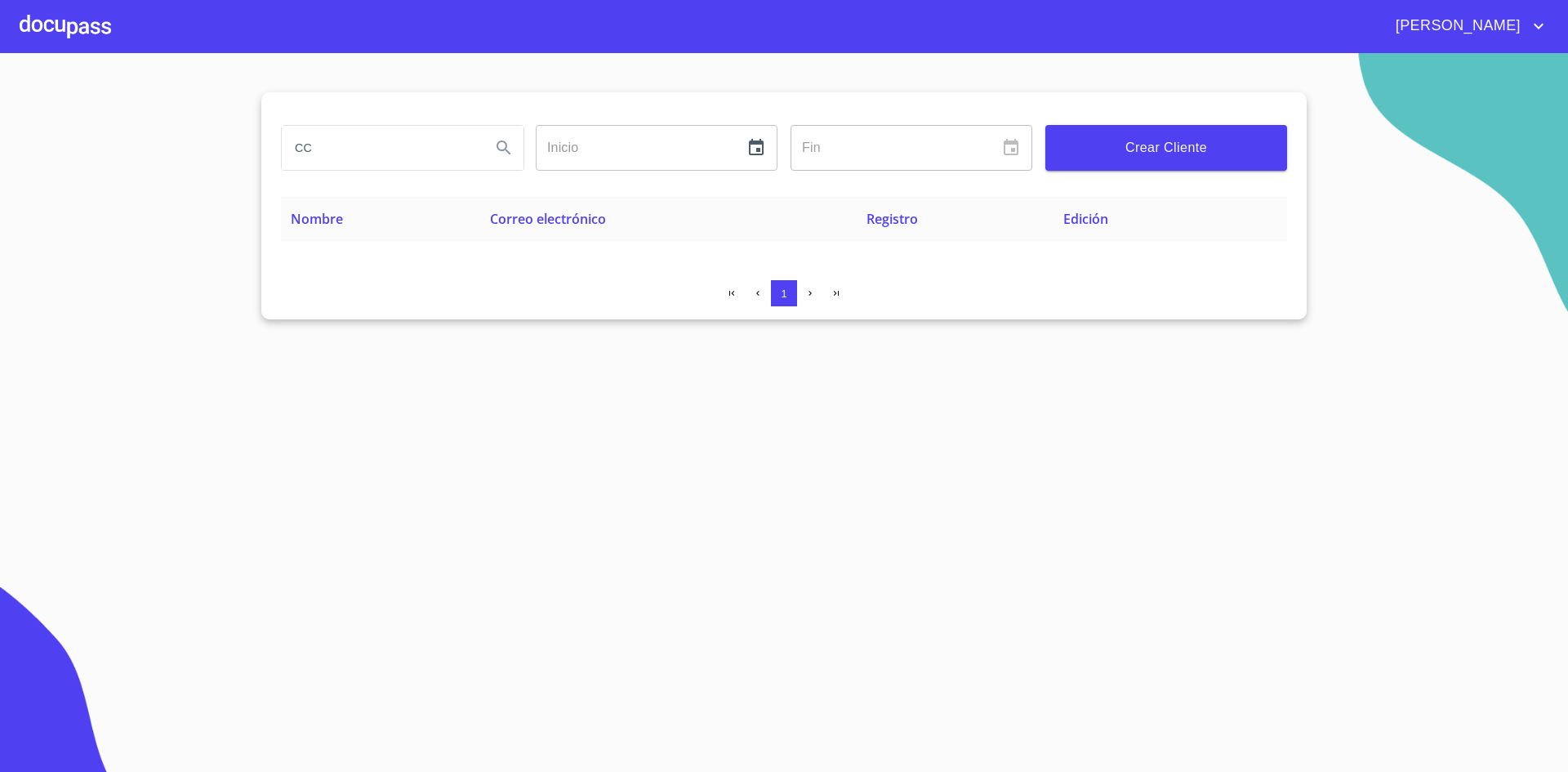
type input "C"
